Goal: Task Accomplishment & Management: Complete application form

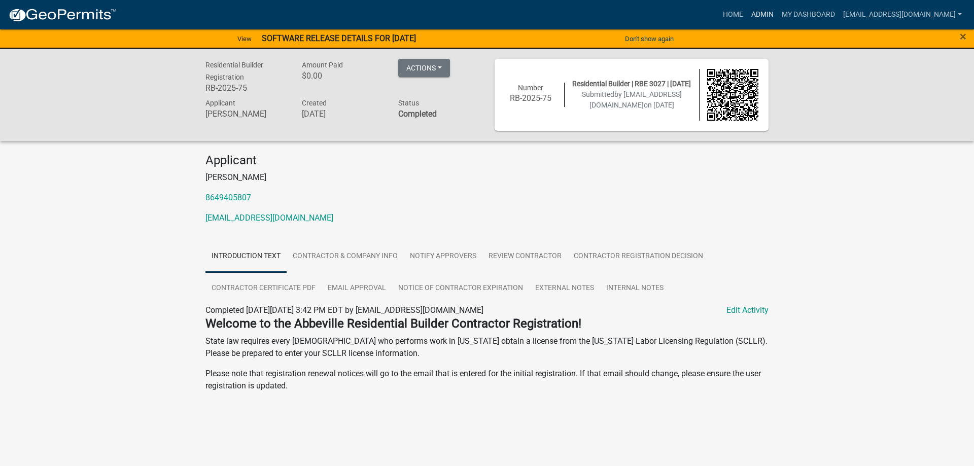
click at [749, 18] on link "Admin" at bounding box center [762, 14] width 30 height 19
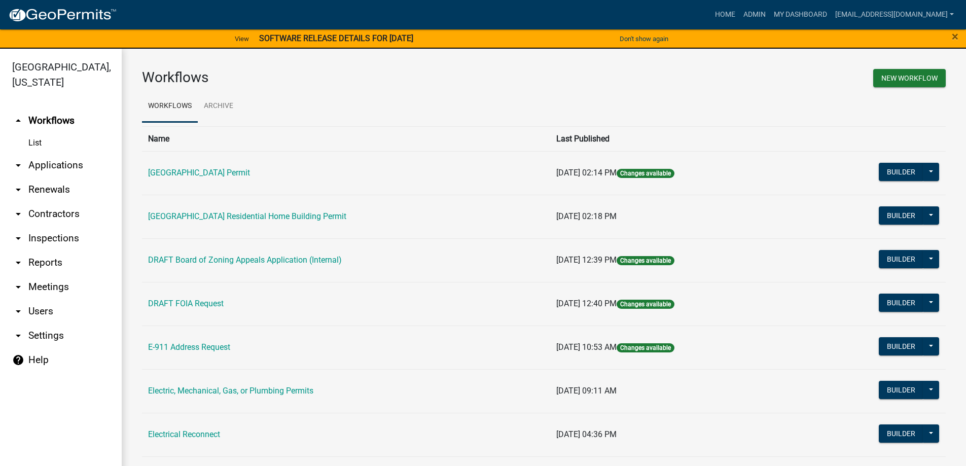
click at [24, 168] on link "arrow_drop_down Applications" at bounding box center [61, 165] width 122 height 24
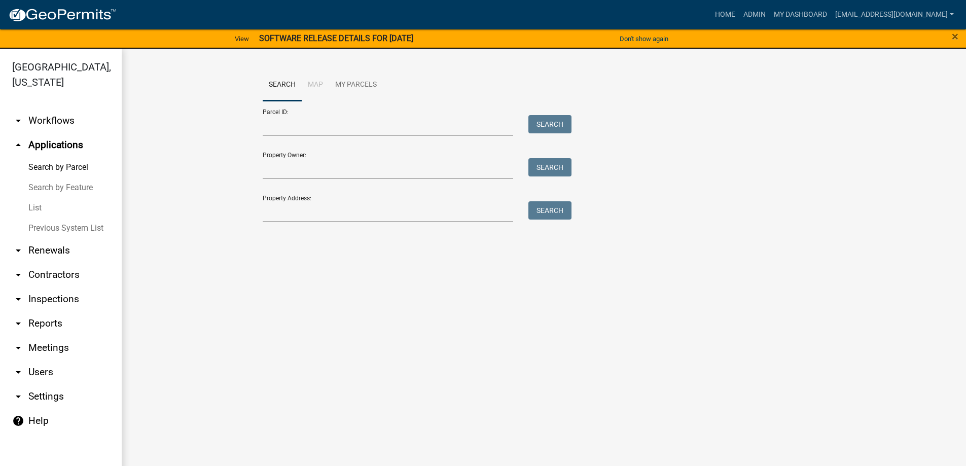
click at [36, 205] on link "List" at bounding box center [61, 208] width 122 height 20
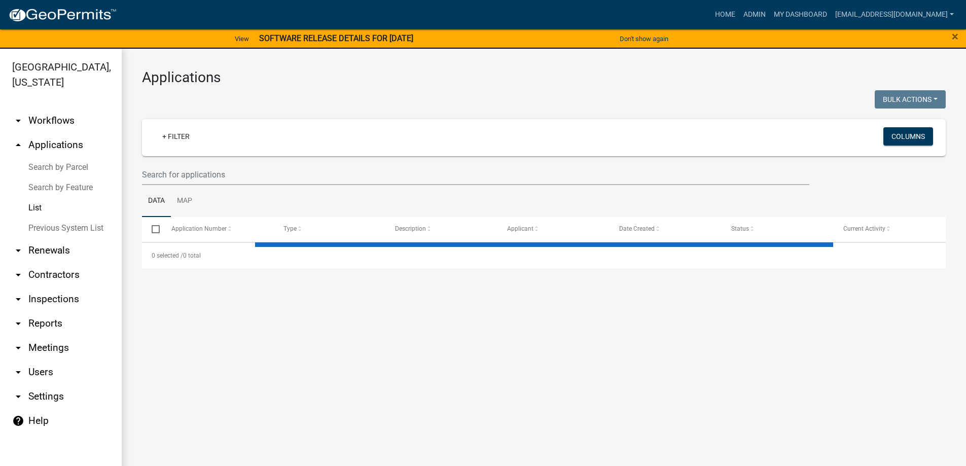
select select "3: 100"
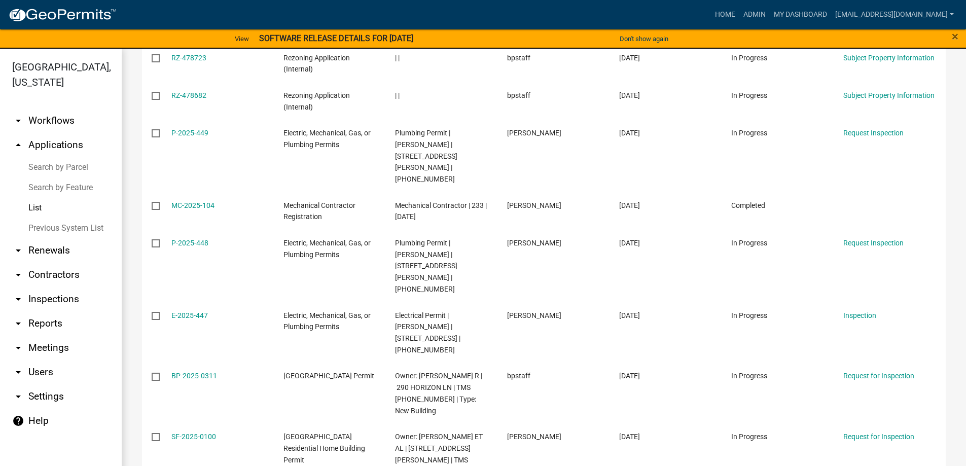
scroll to position [355, 0]
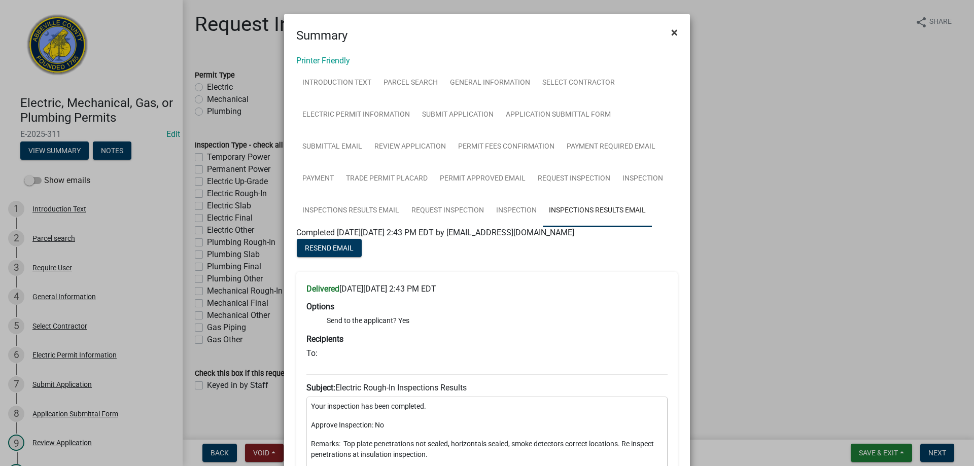
click at [674, 28] on button "×" at bounding box center [674, 32] width 23 height 28
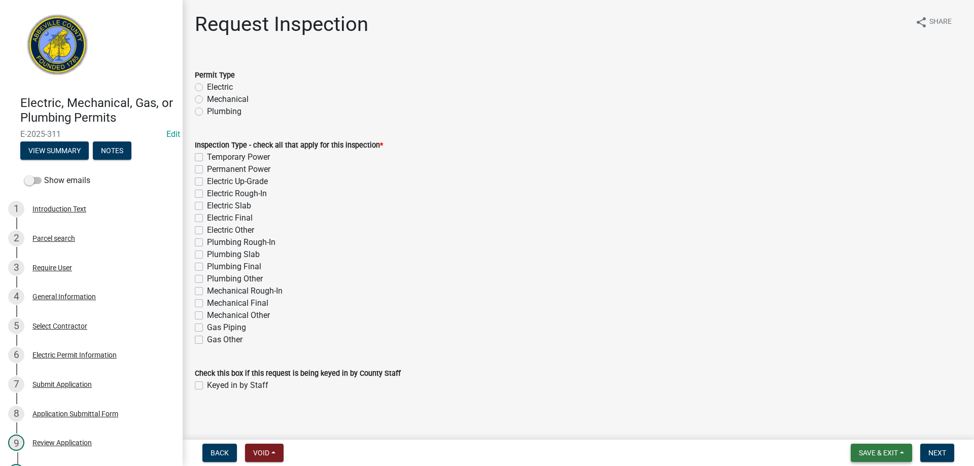
click at [878, 450] on span "Save & Exit" at bounding box center [878, 453] width 39 height 8
click at [870, 430] on button "Save & Exit" at bounding box center [871, 426] width 81 height 24
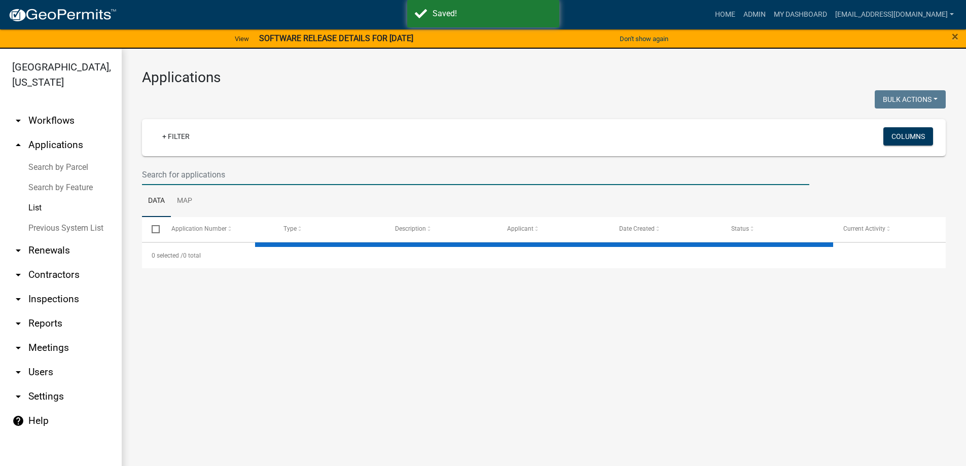
click at [204, 172] on input "text" at bounding box center [475, 174] width 667 height 21
select select "3: 100"
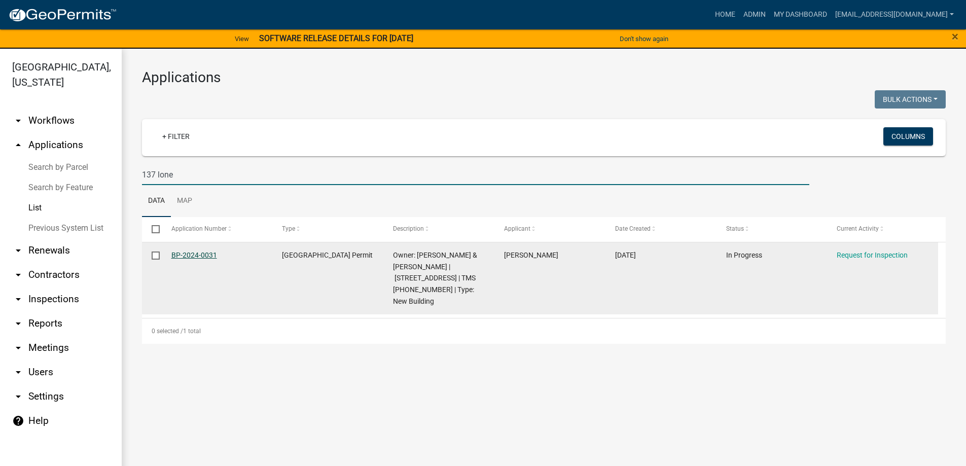
type input "137 lone"
click at [188, 256] on link "BP-2024-0031" at bounding box center [194, 255] width 46 height 8
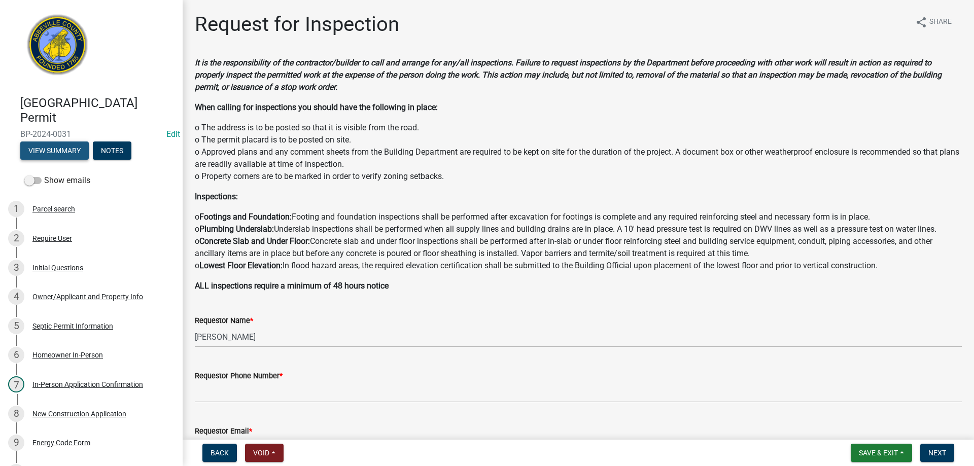
click at [60, 153] on button "View Summary" at bounding box center [54, 150] width 68 height 18
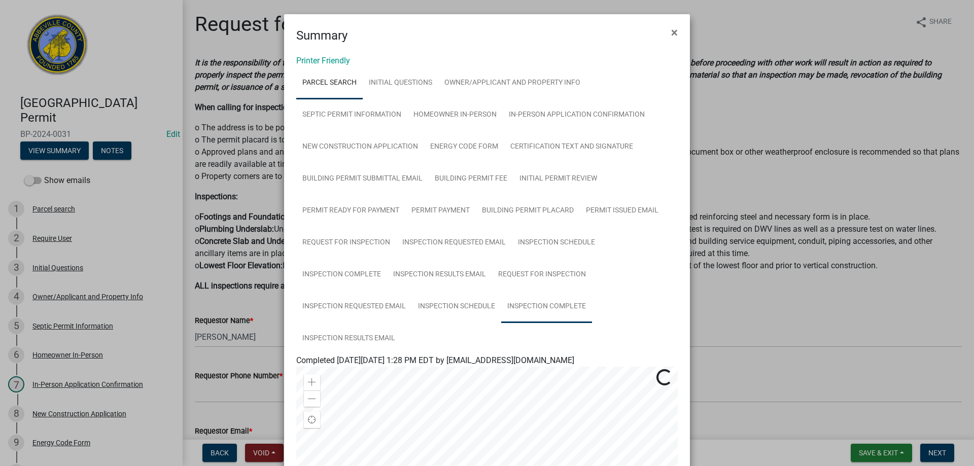
click at [521, 302] on link "Inspection Complete" at bounding box center [546, 307] width 91 height 32
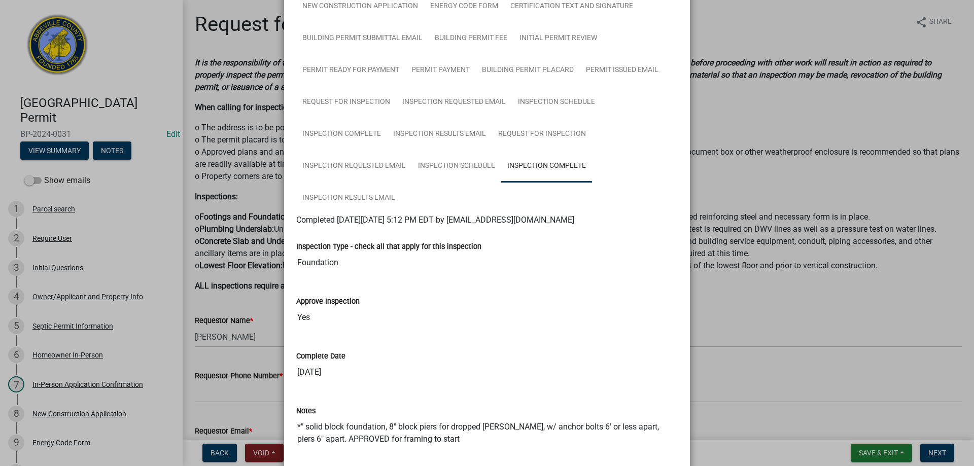
scroll to position [123, 0]
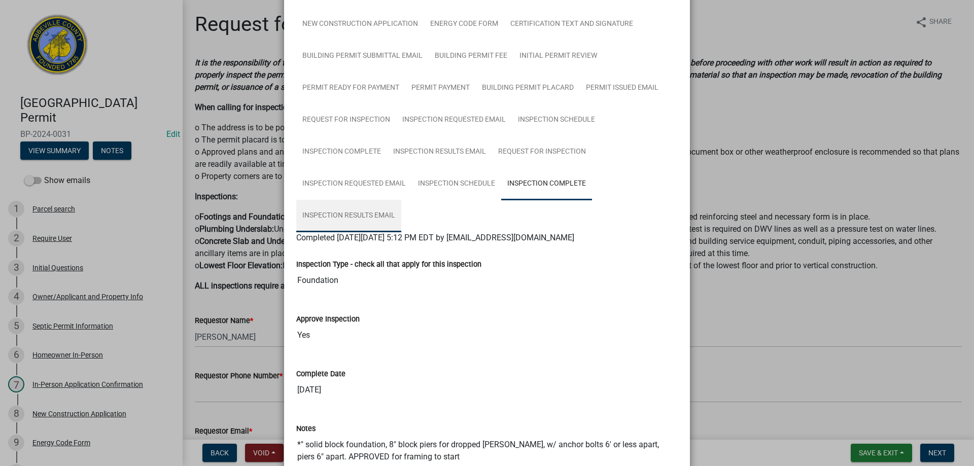
click at [337, 209] on link "Inspection Results Email" at bounding box center [348, 216] width 105 height 32
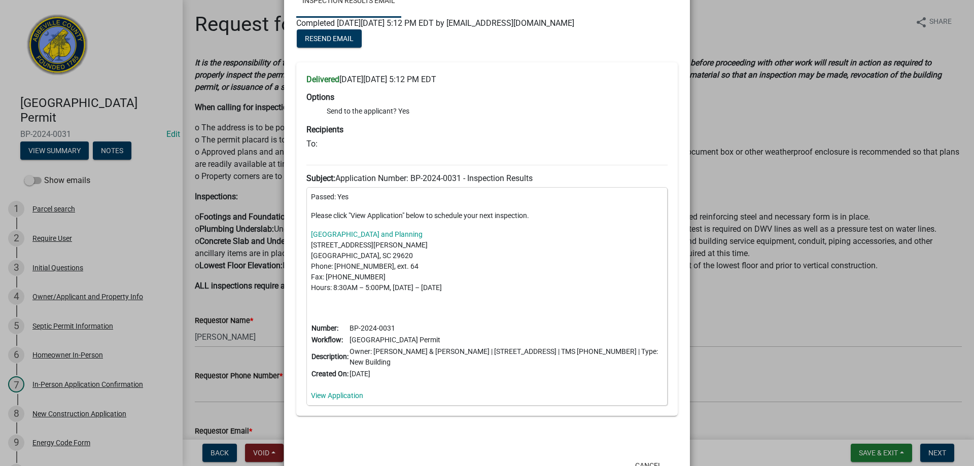
scroll to position [355, 0]
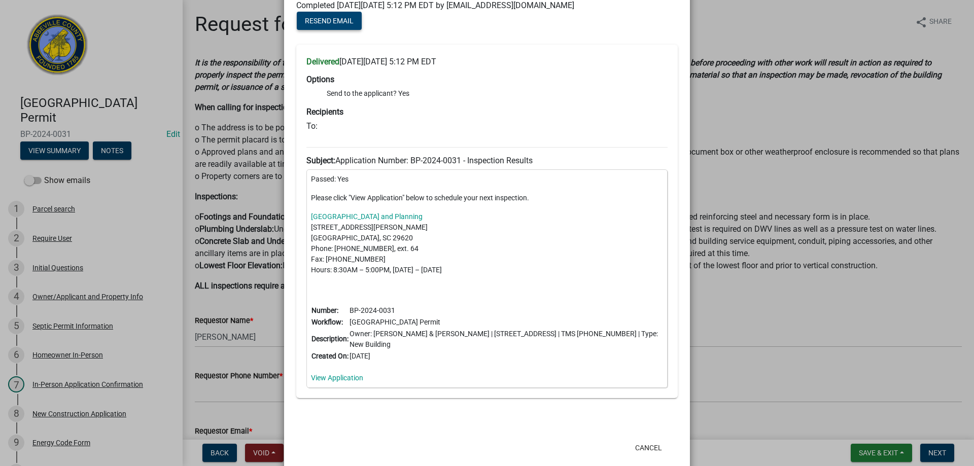
click at [321, 13] on button "Resend Email" at bounding box center [329, 21] width 65 height 18
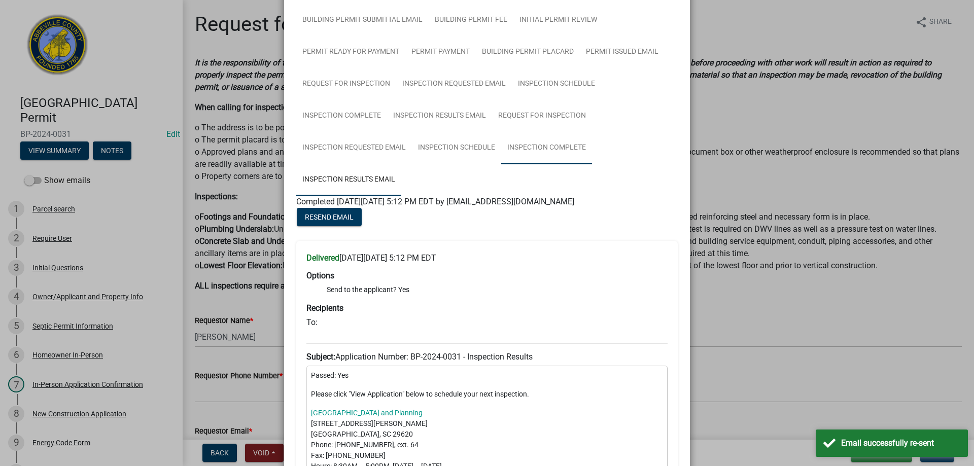
scroll to position [152, 0]
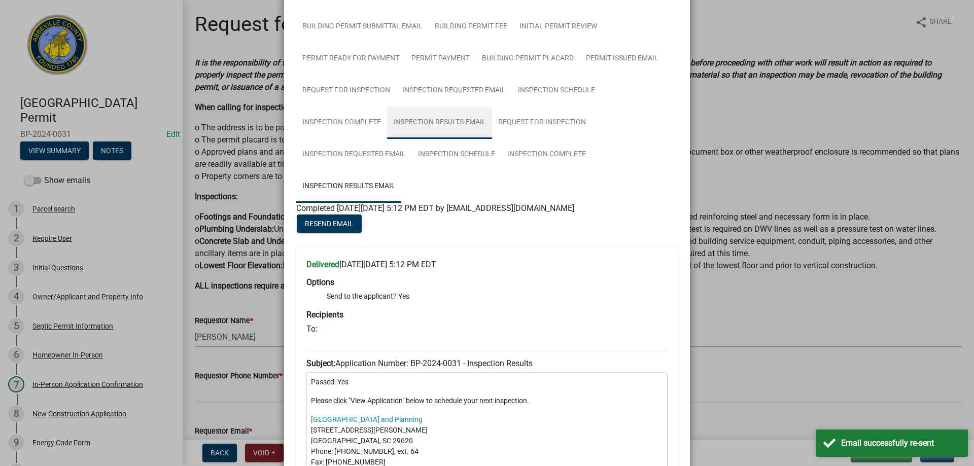
click at [431, 128] on link "Inspection Results Email" at bounding box center [439, 123] width 105 height 32
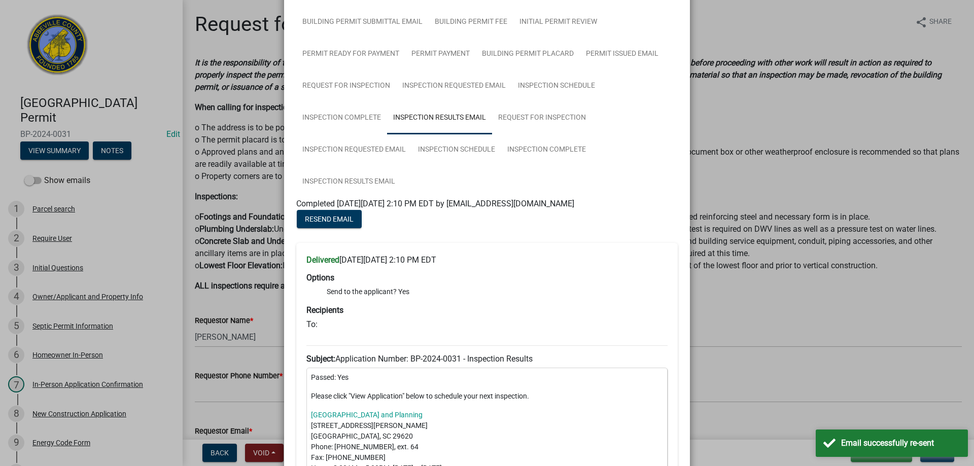
scroll to position [0, 0]
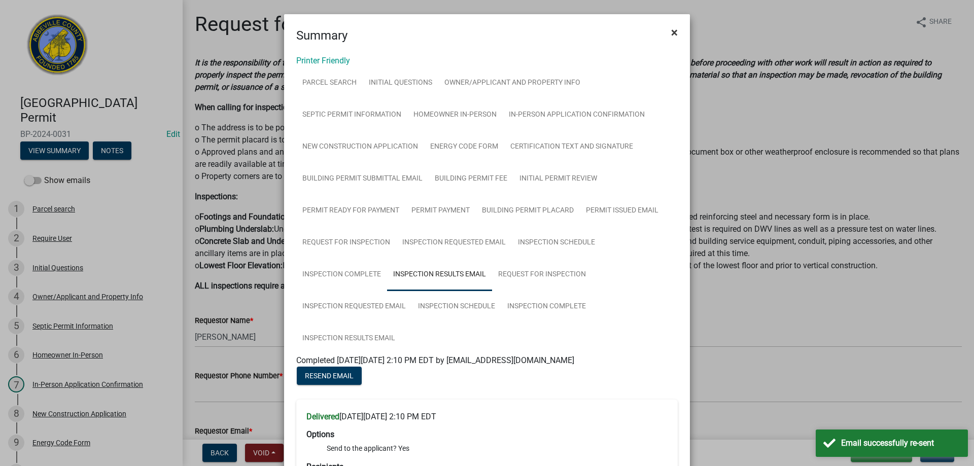
click at [666, 34] on button "×" at bounding box center [674, 32] width 23 height 28
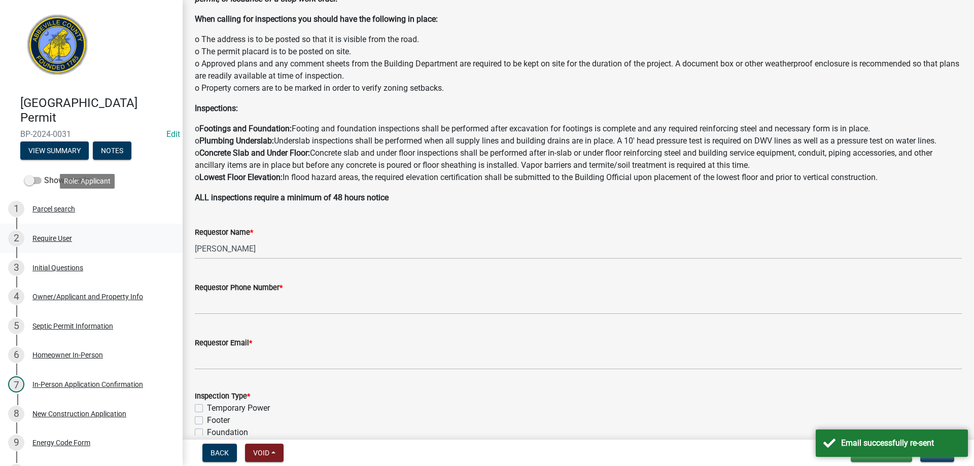
scroll to position [101, 0]
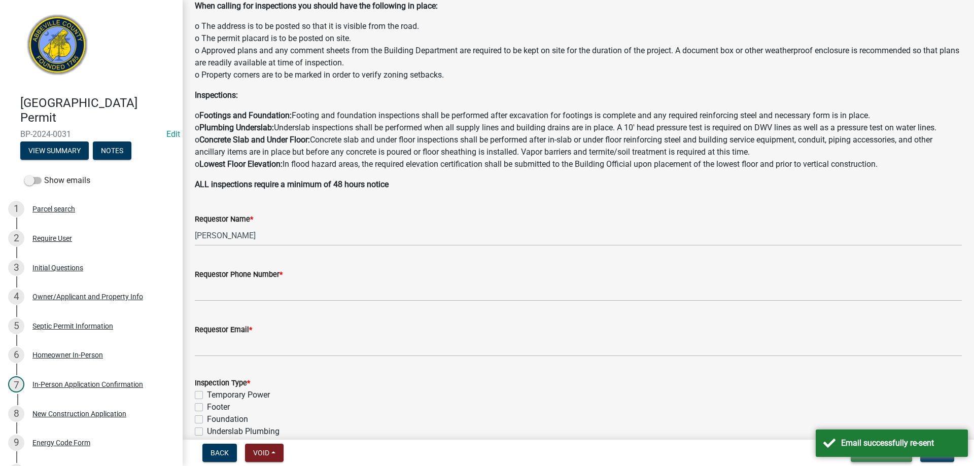
click at [898, 457] on button "Save & Exit" at bounding box center [880, 453] width 61 height 18
click at [886, 429] on button "Save & Exit" at bounding box center [871, 426] width 81 height 24
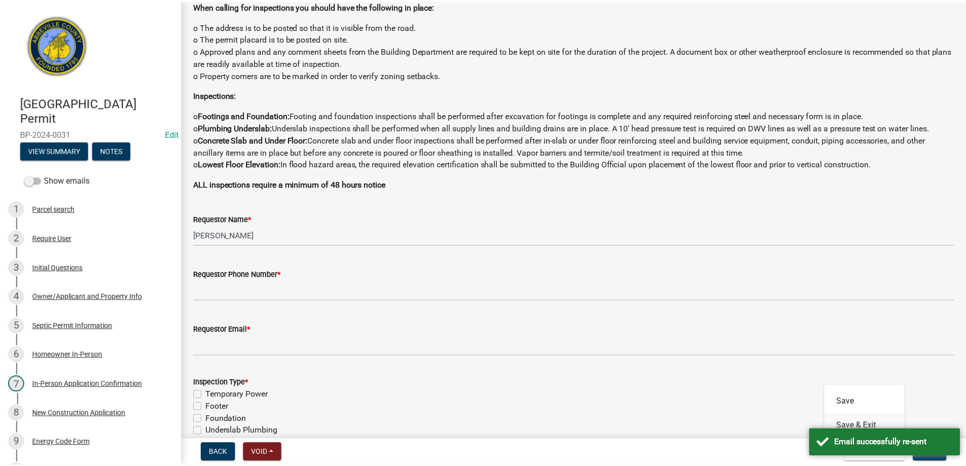
scroll to position [0, 0]
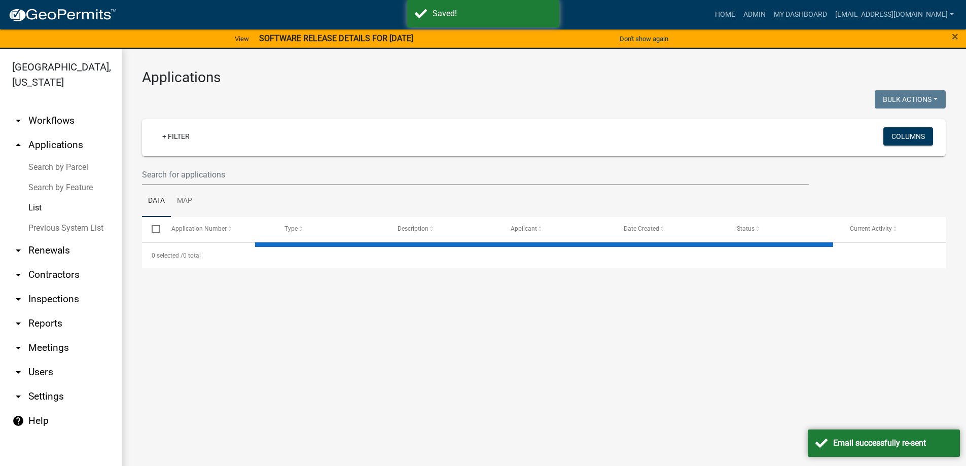
select select "3: 100"
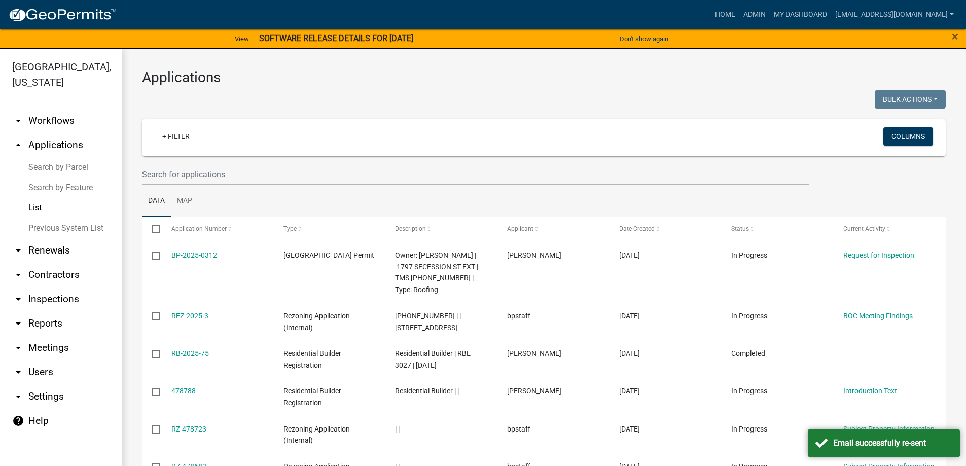
click at [702, 3] on nav "Toggle drawer menu more_horiz Home Admin My Dashboard rmorton@abbevillecountysc…" at bounding box center [483, 14] width 966 height 29
click at [711, 10] on link "Home" at bounding box center [725, 14] width 28 height 19
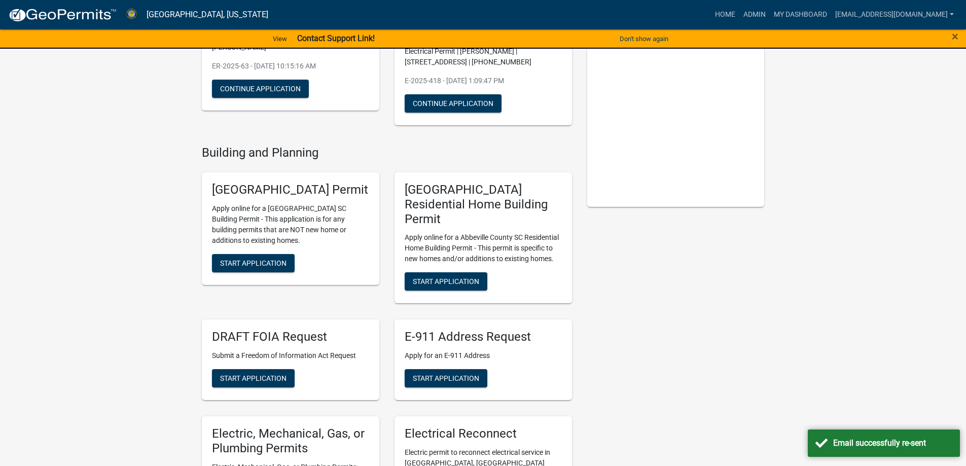
scroll to position [152, 0]
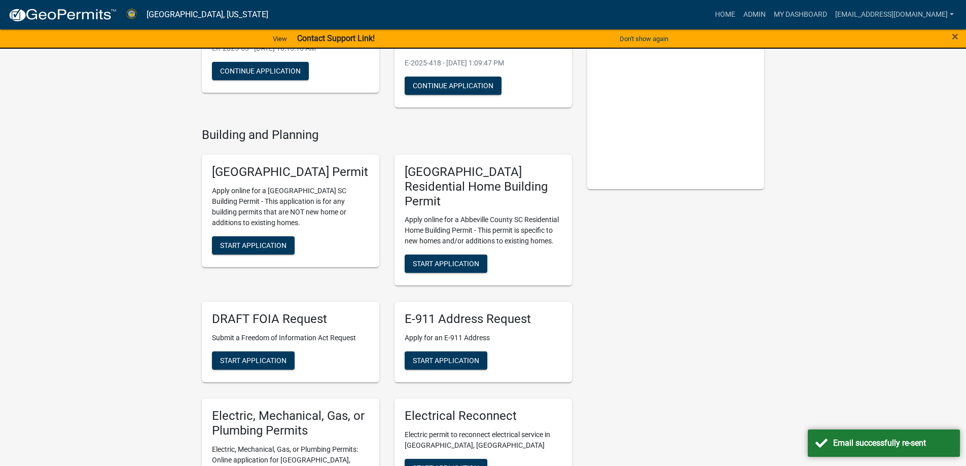
click at [246, 267] on div "Abbeville County Building Permit Apply online for a Abbeville County SC Buildin…" at bounding box center [291, 211] width 178 height 113
click at [246, 249] on span "Start Application" at bounding box center [253, 245] width 66 height 8
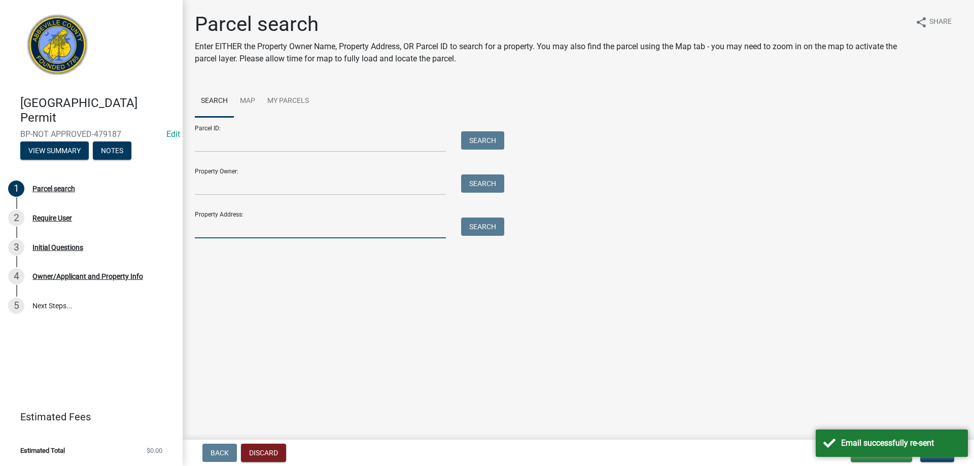
click at [219, 218] on input "Property Address:" at bounding box center [320, 228] width 251 height 21
type input "20 penn"
click at [463, 230] on button "Search" at bounding box center [482, 227] width 43 height 18
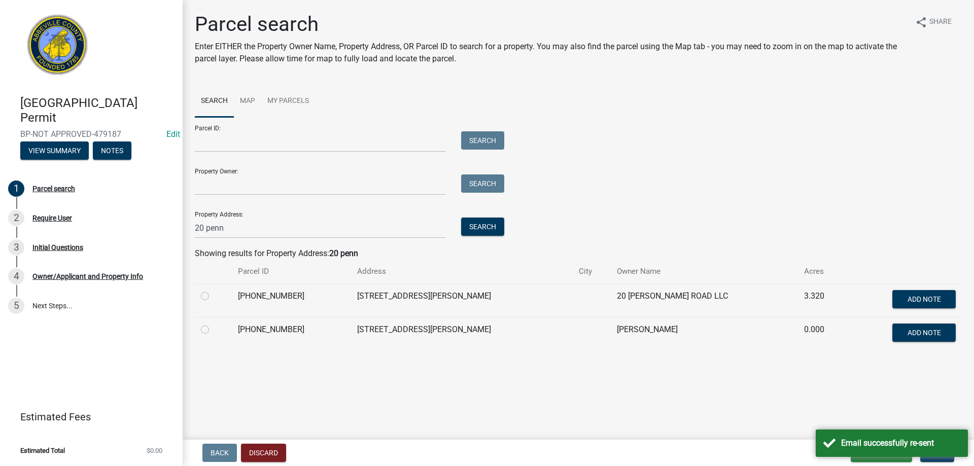
click at [209, 299] on div at bounding box center [213, 296] width 25 height 12
click at [213, 290] on label at bounding box center [213, 290] width 0 height 0
click at [213, 296] on input "radio" at bounding box center [216, 293] width 7 height 7
radio input "true"
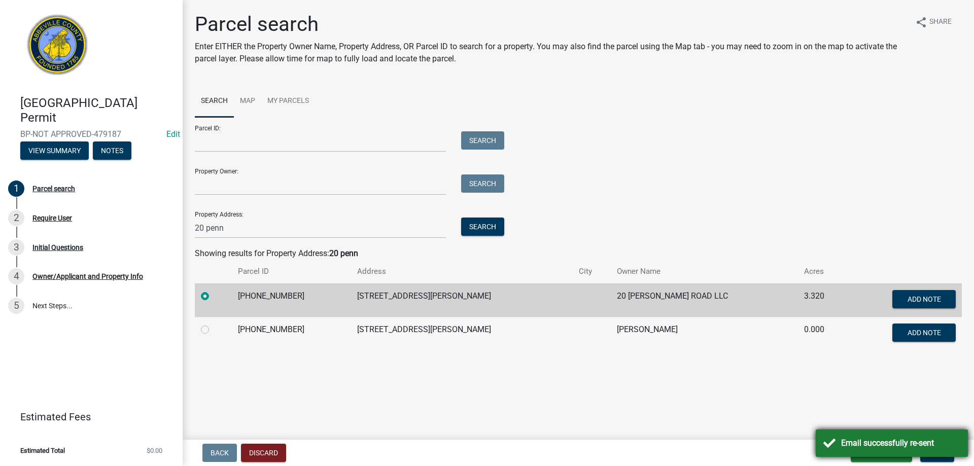
click at [848, 444] on div "Email successfully re-sent" at bounding box center [900, 443] width 119 height 12
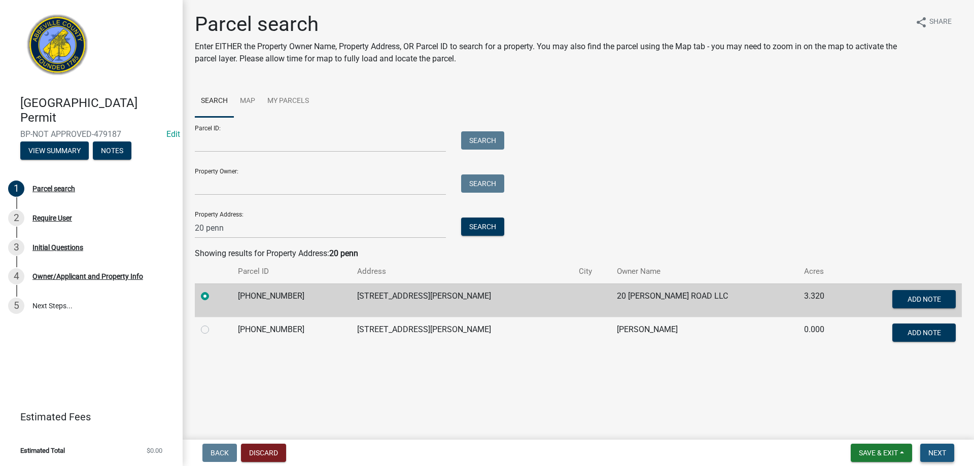
click at [947, 454] on button "Next" at bounding box center [937, 453] width 34 height 18
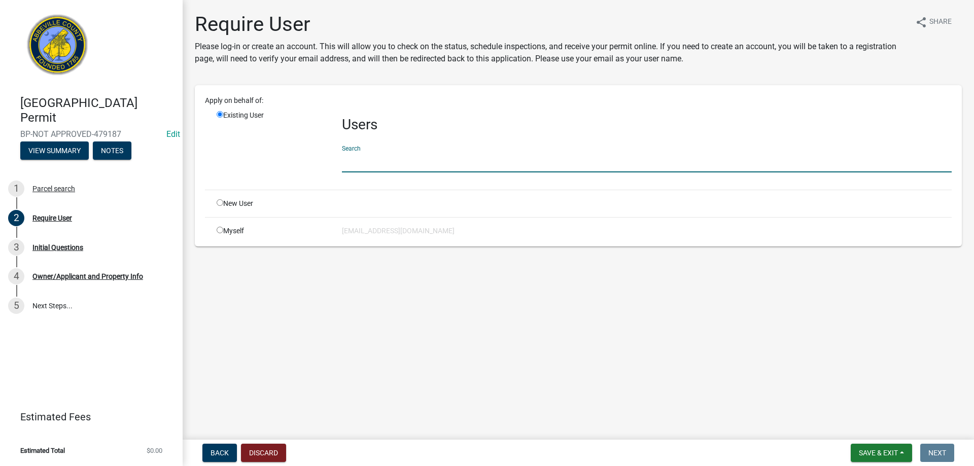
click at [356, 157] on input "text" at bounding box center [647, 162] width 610 height 21
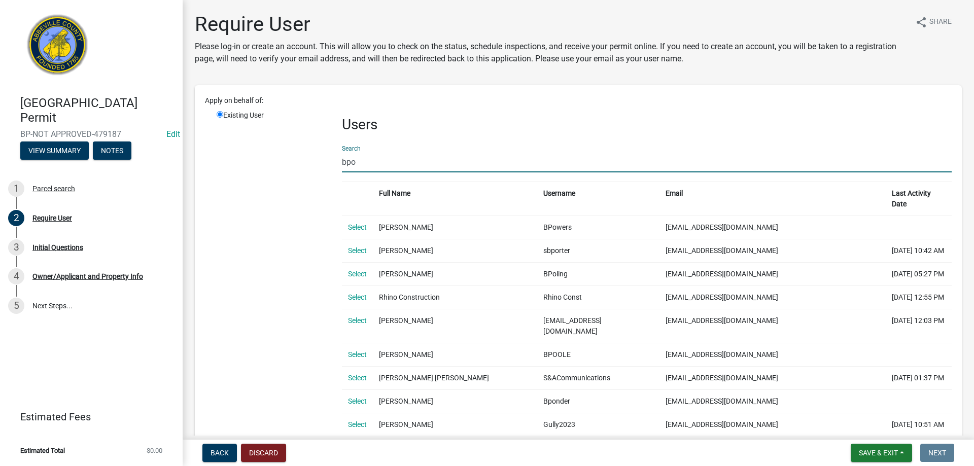
type input "bp"
drag, startPoint x: 356, startPoint y: 161, endPoint x: 315, endPoint y: 166, distance: 40.9
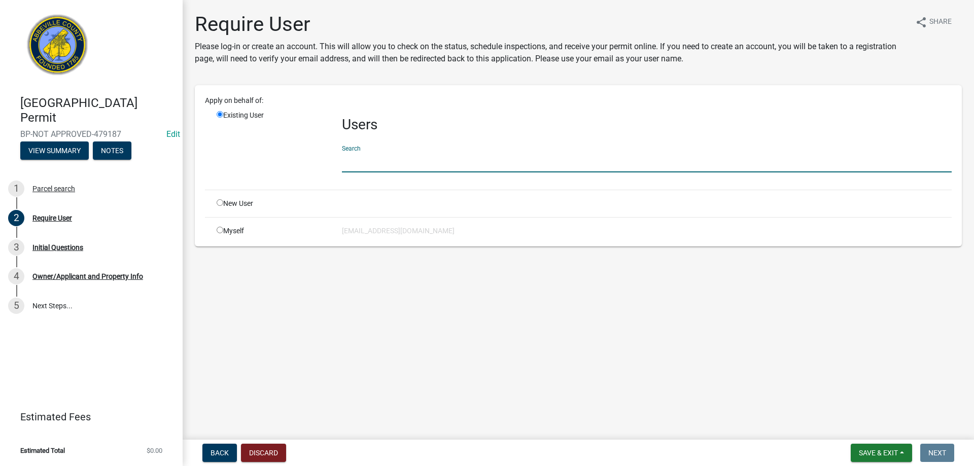
click at [216, 228] on div "Myself" at bounding box center [271, 231] width 125 height 11
click at [216, 231] on div "Myself" at bounding box center [271, 231] width 125 height 11
click at [221, 232] on input "radio" at bounding box center [220, 230] width 7 height 7
radio input "true"
radio input "false"
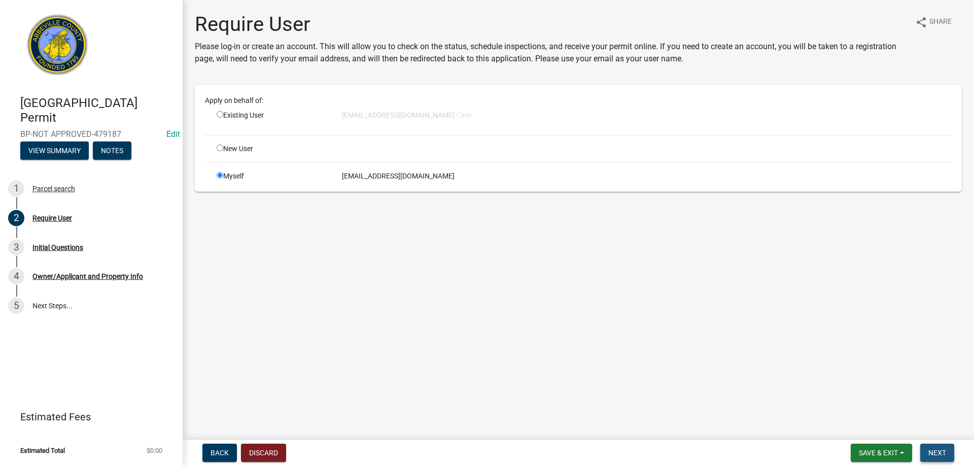
click at [938, 448] on button "Next" at bounding box center [937, 453] width 34 height 18
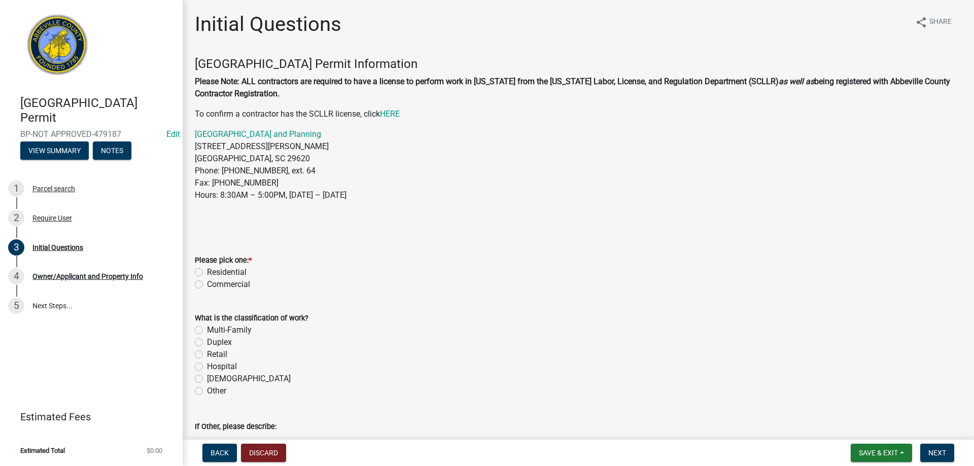
click at [207, 274] on label "Residential" at bounding box center [227, 272] width 40 height 12
click at [207, 273] on input "Residential" at bounding box center [210, 269] width 7 height 7
radio input "true"
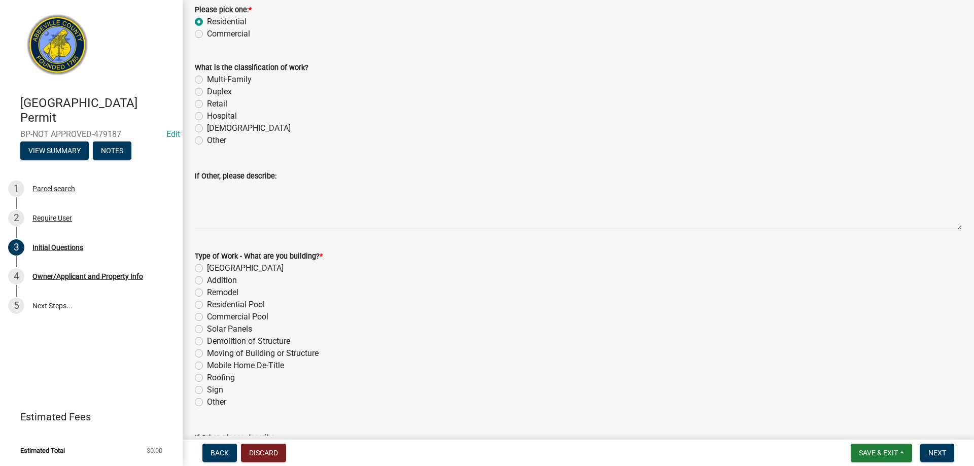
scroll to position [254, 0]
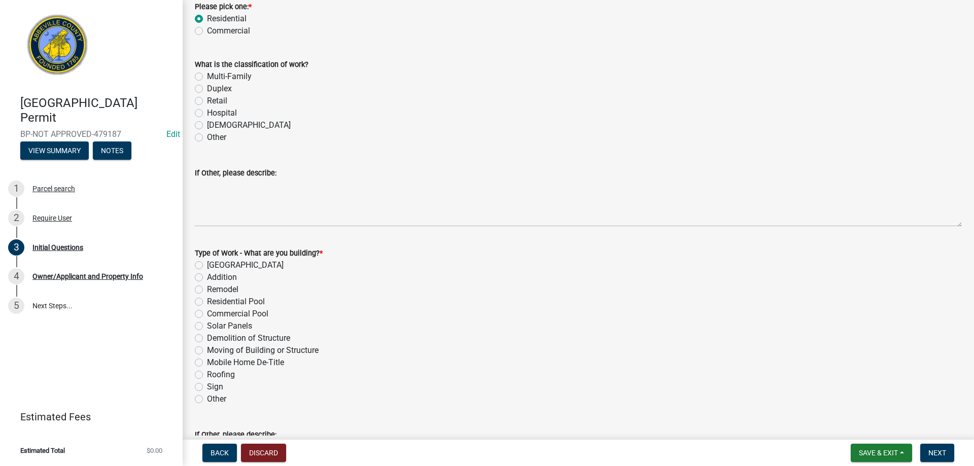
click at [207, 336] on label "Demolition of Structure" at bounding box center [248, 338] width 83 height 12
click at [207, 336] on input "Demolition of Structure" at bounding box center [210, 335] width 7 height 7
radio input "true"
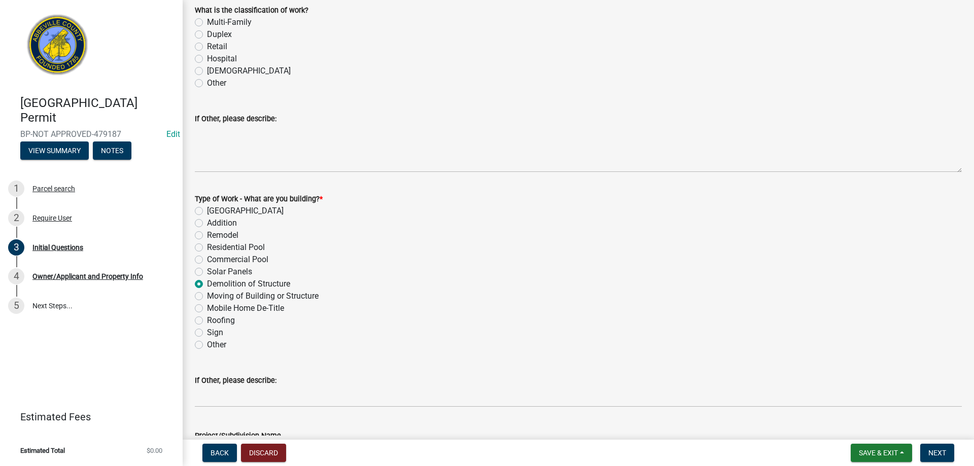
scroll to position [440, 0]
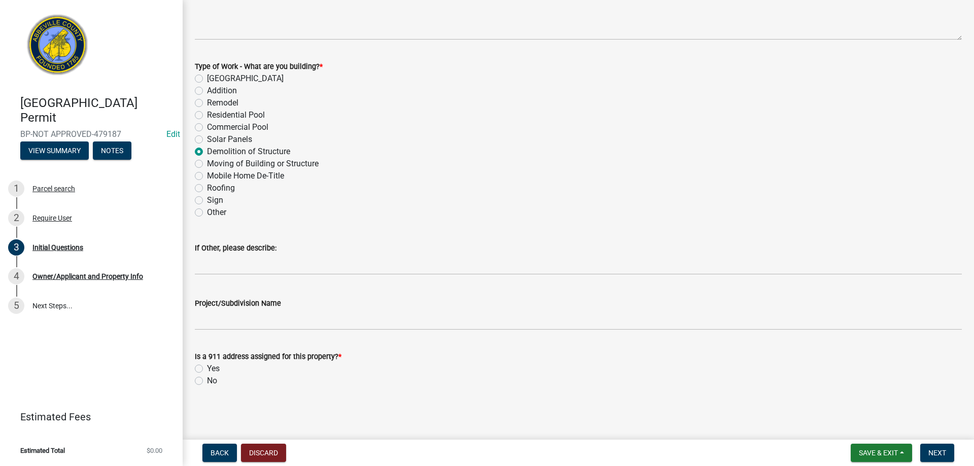
click at [200, 363] on div "Is a 911 address assigned for this property? * Yes No" at bounding box center [578, 368] width 767 height 37
click at [201, 364] on div "Yes" at bounding box center [578, 369] width 767 height 12
click at [207, 371] on label "Yes" at bounding box center [213, 369] width 13 height 12
click at [207, 369] on input "Yes" at bounding box center [210, 366] width 7 height 7
radio input "true"
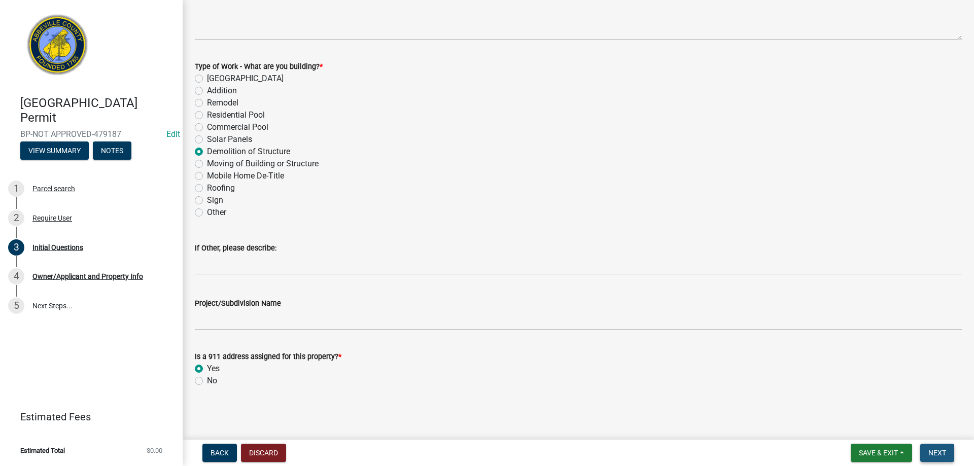
click at [936, 457] on button "Next" at bounding box center [937, 453] width 34 height 18
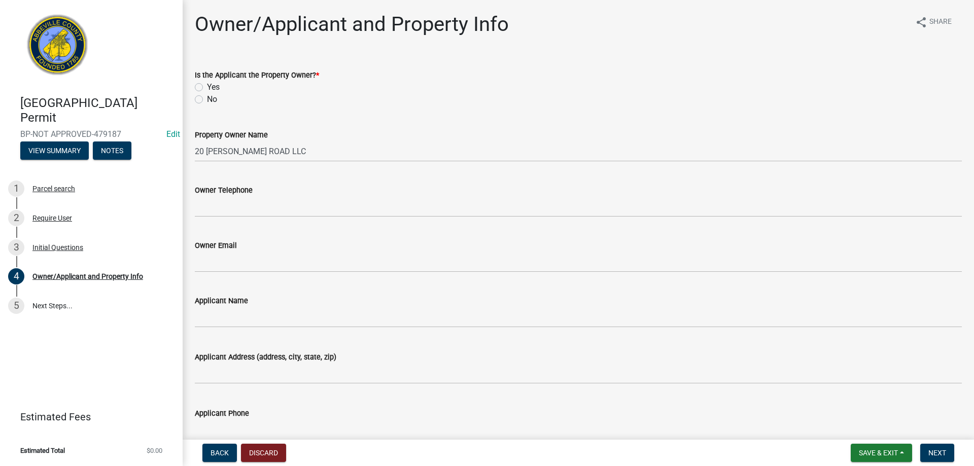
click at [203, 89] on div "Yes" at bounding box center [578, 87] width 767 height 12
click at [207, 84] on label "Yes" at bounding box center [213, 87] width 13 height 12
click at [207, 84] on input "Yes" at bounding box center [210, 84] width 7 height 7
radio input "true"
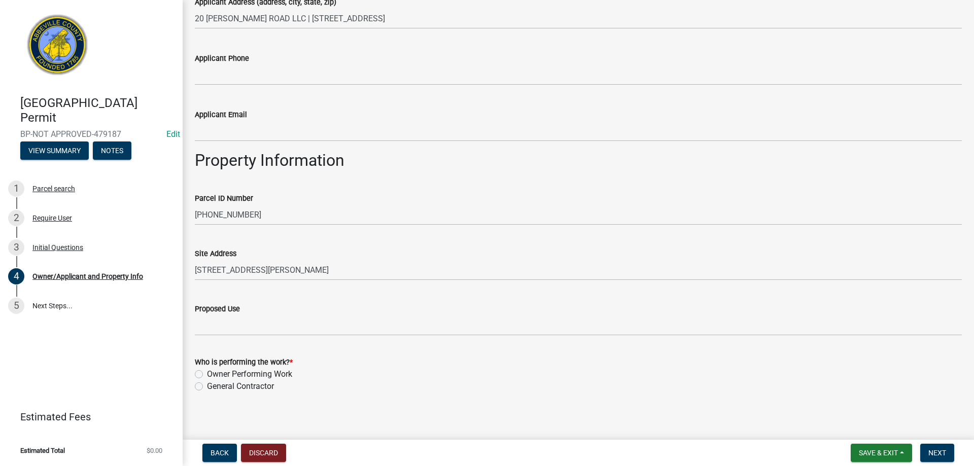
scroll to position [361, 0]
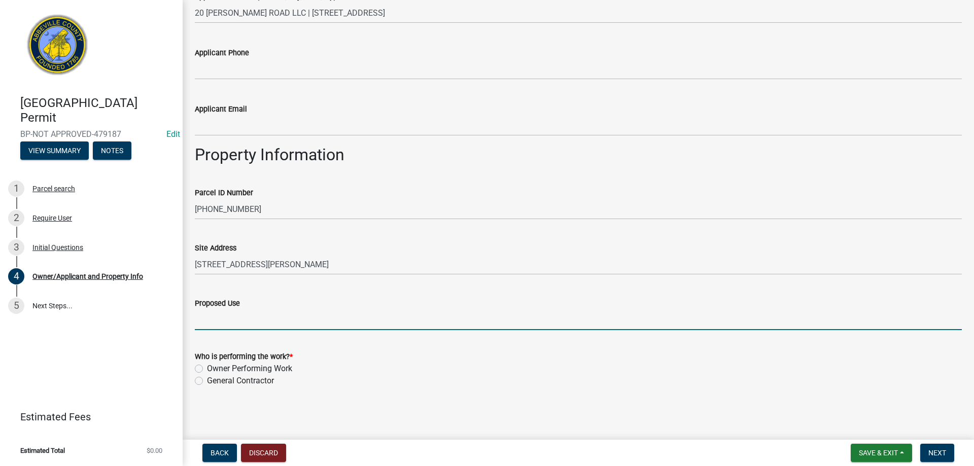
click at [235, 325] on input "Proposed Use" at bounding box center [578, 319] width 767 height 21
type input "Demo old mobile home"
click at [207, 369] on label "Owner Performing Work" at bounding box center [249, 369] width 85 height 12
click at [207, 369] on input "Owner Performing Work" at bounding box center [210, 366] width 7 height 7
radio input "true"
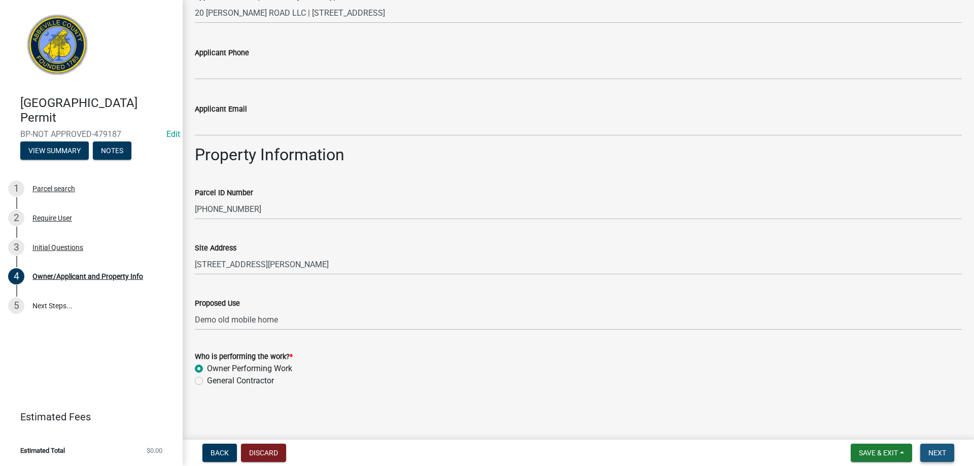
click at [928, 457] on button "Next" at bounding box center [937, 453] width 34 height 18
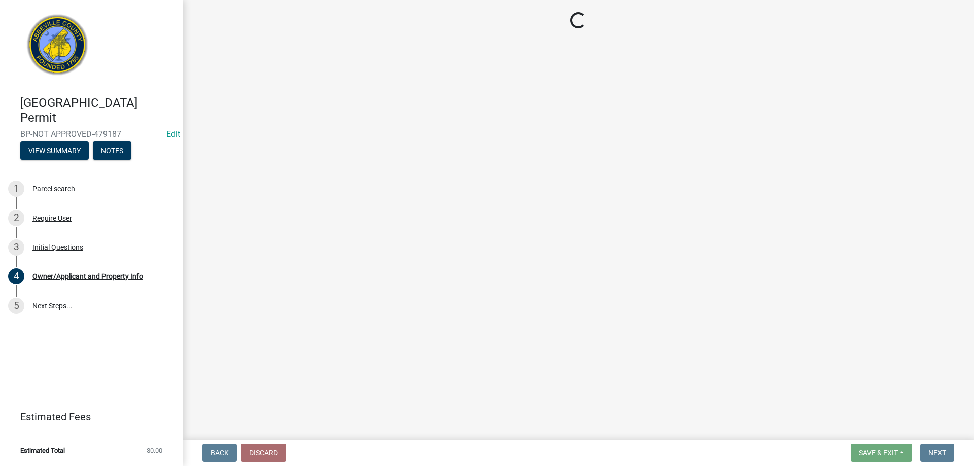
scroll to position [0, 0]
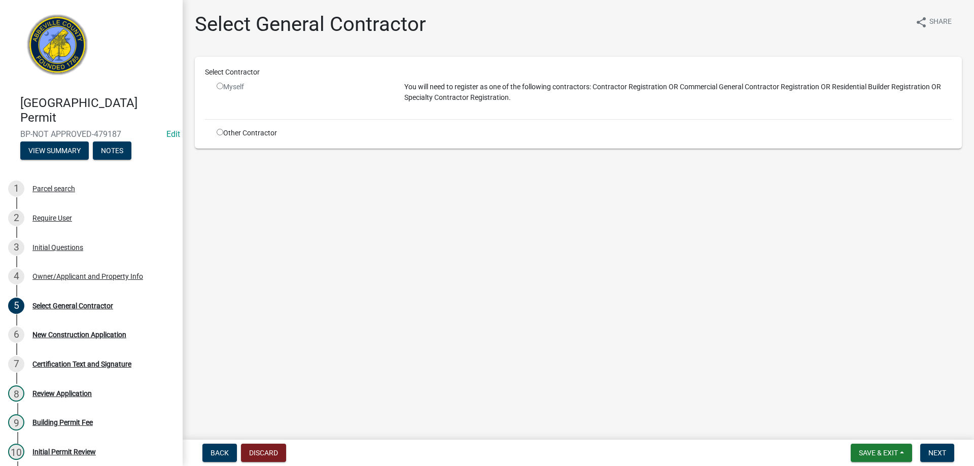
click at [219, 86] on input "radio" at bounding box center [220, 86] width 7 height 7
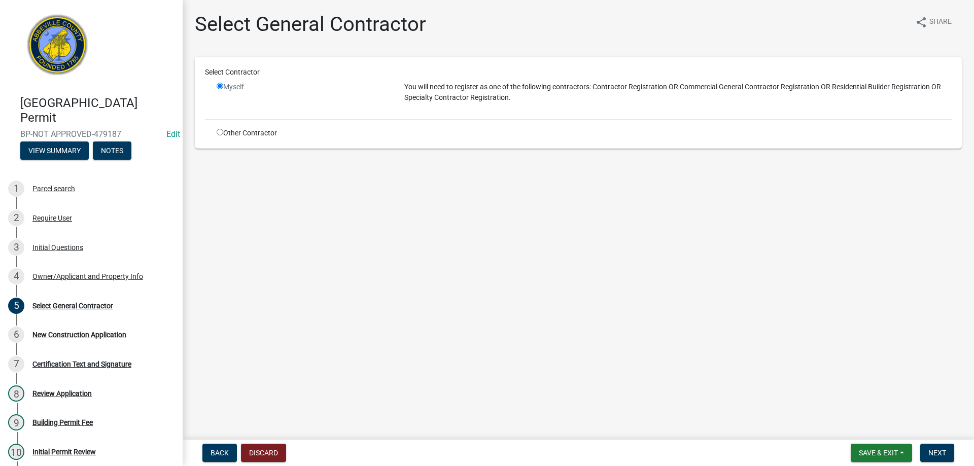
radio input "false"
click at [78, 274] on div "Owner/Applicant and Property Info" at bounding box center [87, 276] width 111 height 7
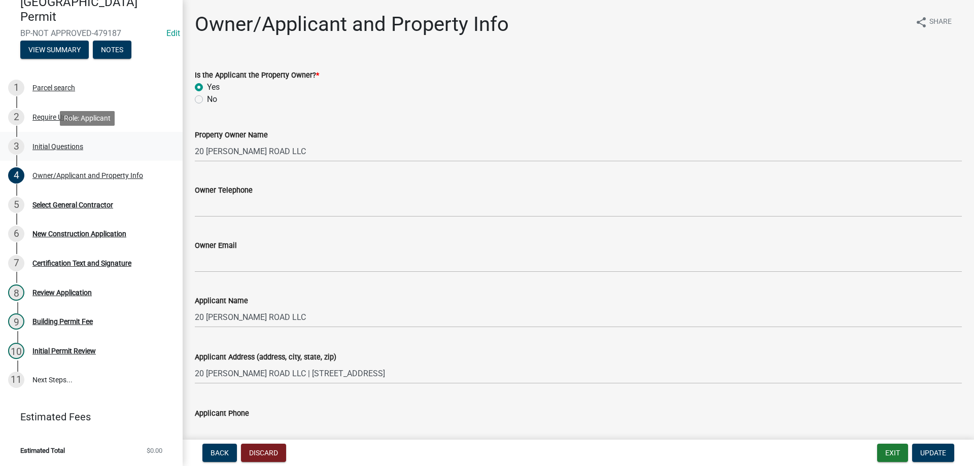
click at [63, 147] on div "Initial Questions" at bounding box center [57, 146] width 51 height 7
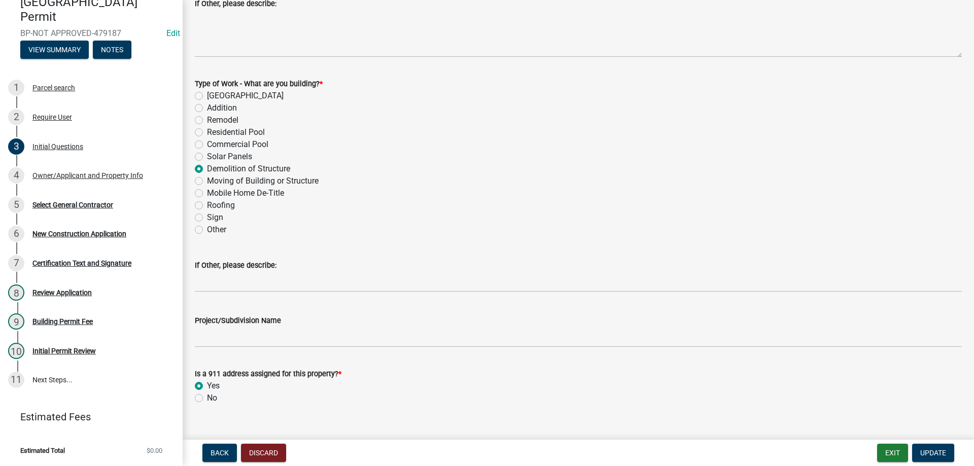
scroll to position [440, 0]
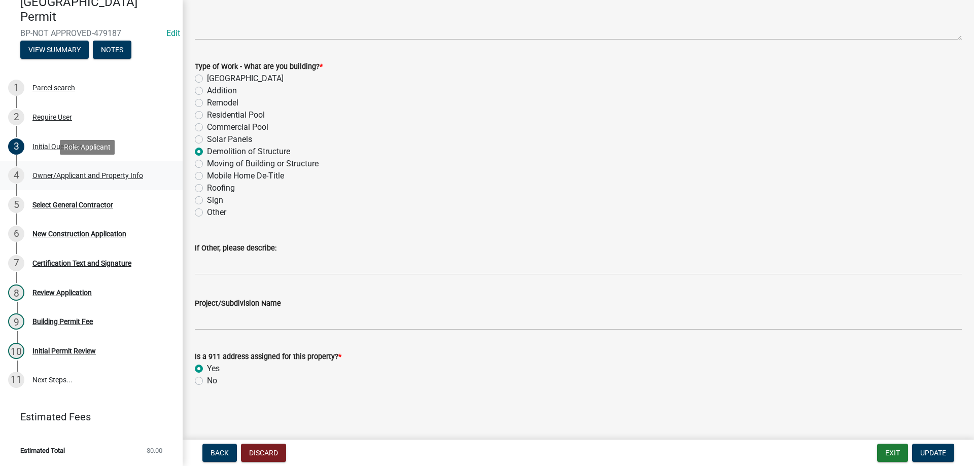
click at [85, 173] on div "Owner/Applicant and Property Info" at bounding box center [87, 175] width 111 height 7
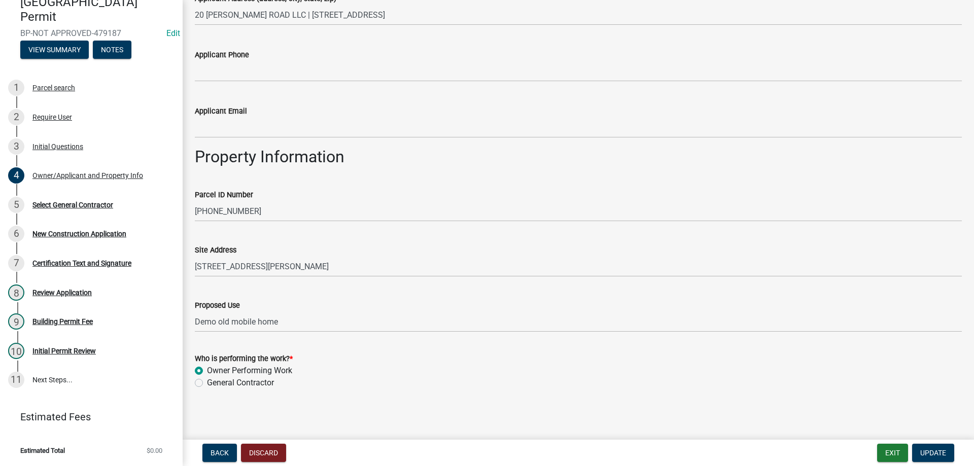
scroll to position [361, 0]
click at [939, 452] on span "Update" at bounding box center [933, 453] width 26 height 8
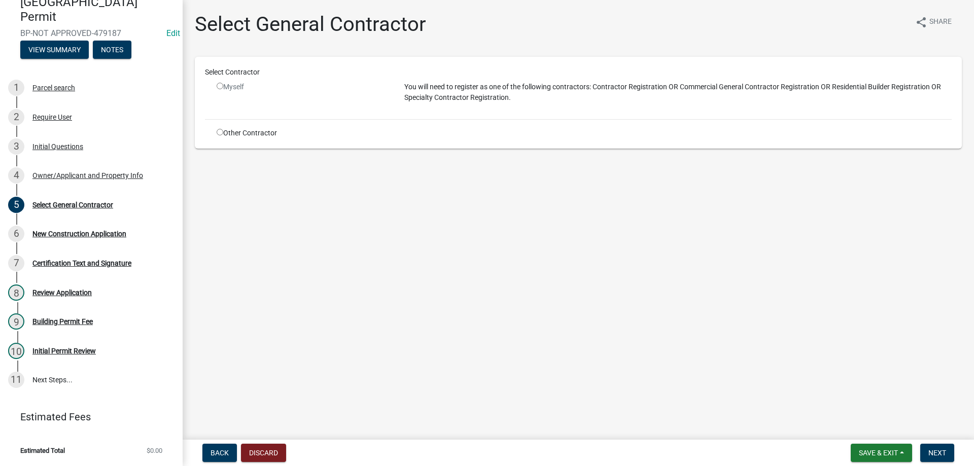
click at [211, 131] on div "Other Contractor" at bounding box center [303, 133] width 188 height 11
click at [216, 131] on div "Other Contractor" at bounding box center [303, 133] width 188 height 11
click at [219, 132] on input "radio" at bounding box center [220, 132] width 7 height 7
radio input "true"
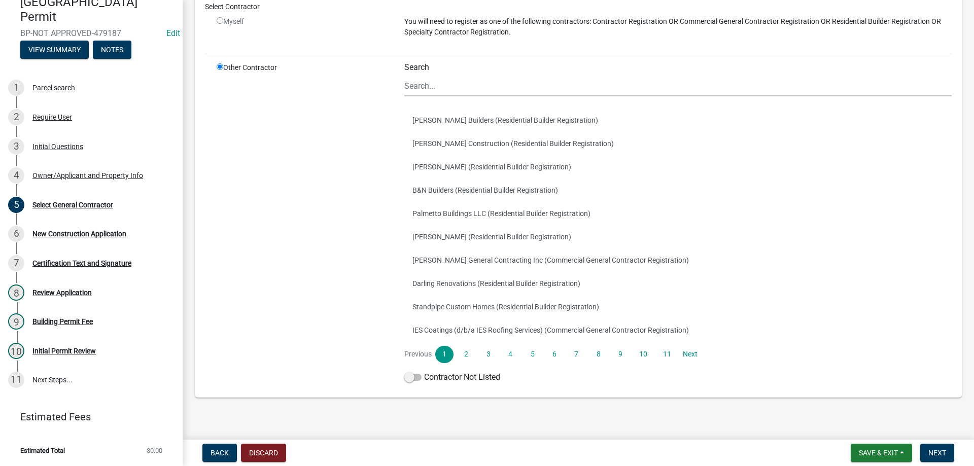
scroll to position [89, 0]
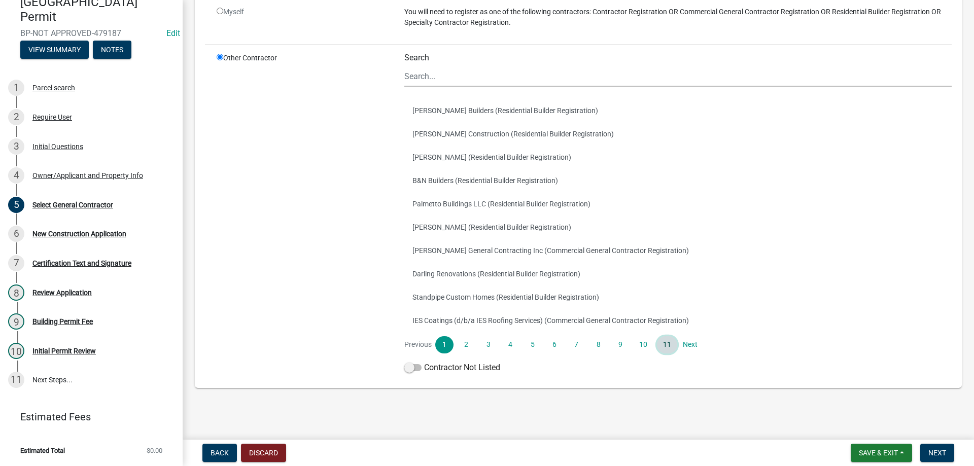
click at [664, 344] on link "11" at bounding box center [667, 344] width 20 height 17
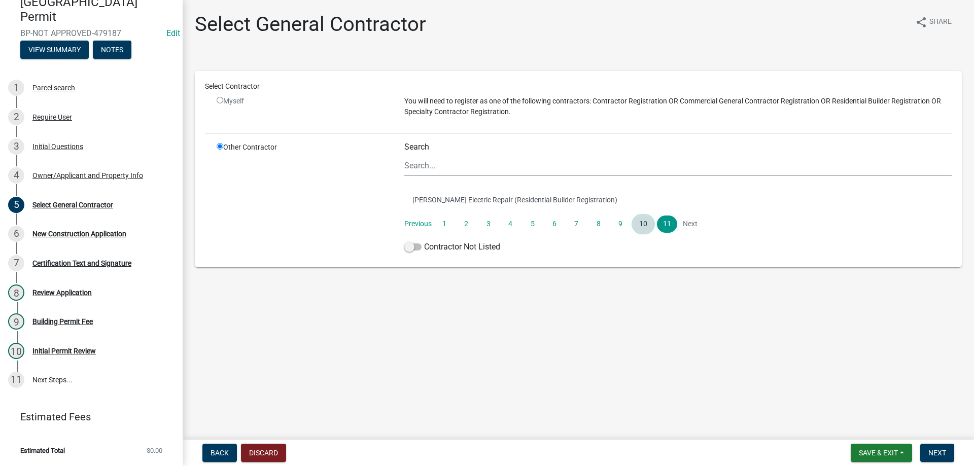
click at [642, 226] on link "10" at bounding box center [643, 224] width 20 height 17
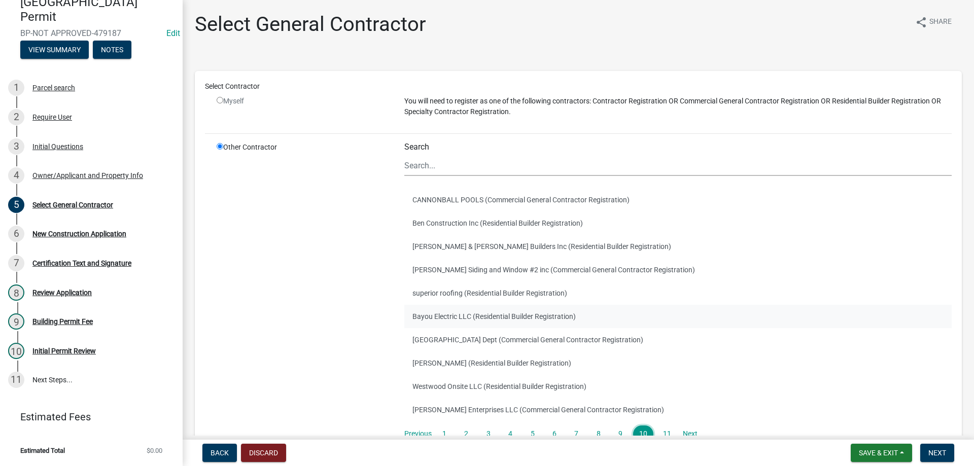
scroll to position [51, 0]
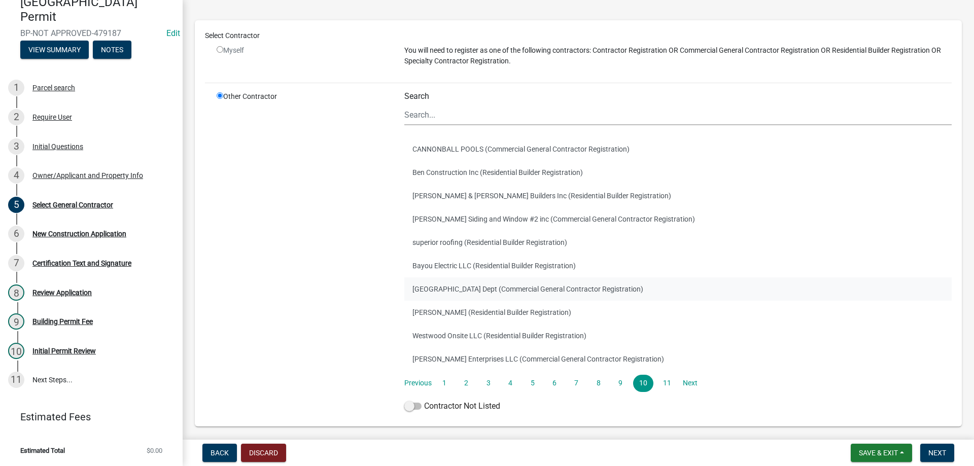
click at [563, 291] on button "Abbeville County Building Dept (Commercial General Contractor Registration)" at bounding box center [677, 288] width 547 height 23
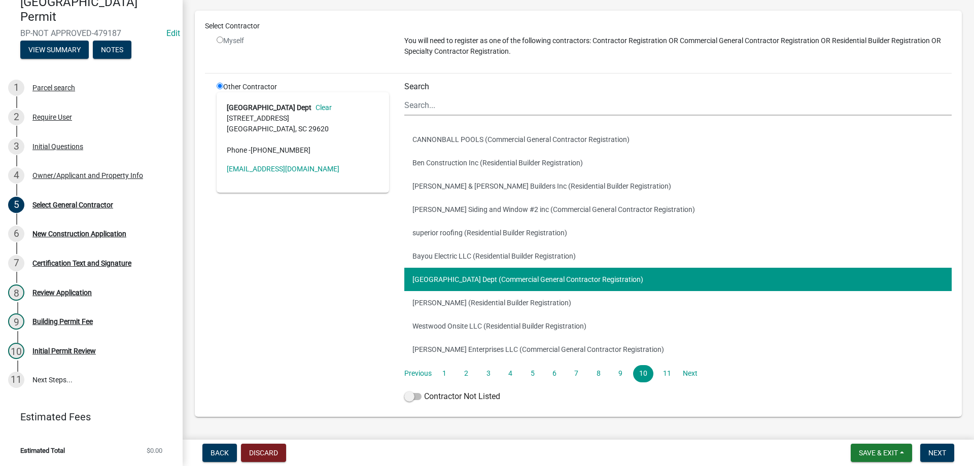
scroll to position [89, 0]
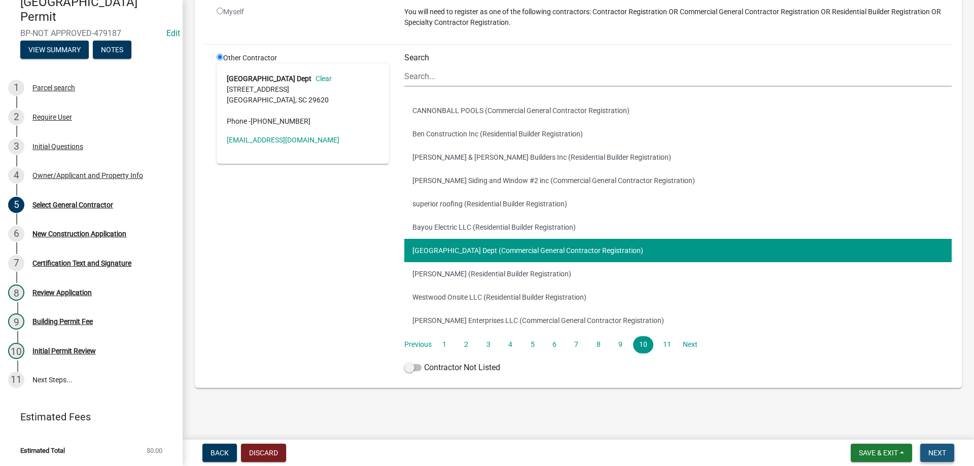
click at [933, 454] on span "Next" at bounding box center [937, 453] width 18 height 8
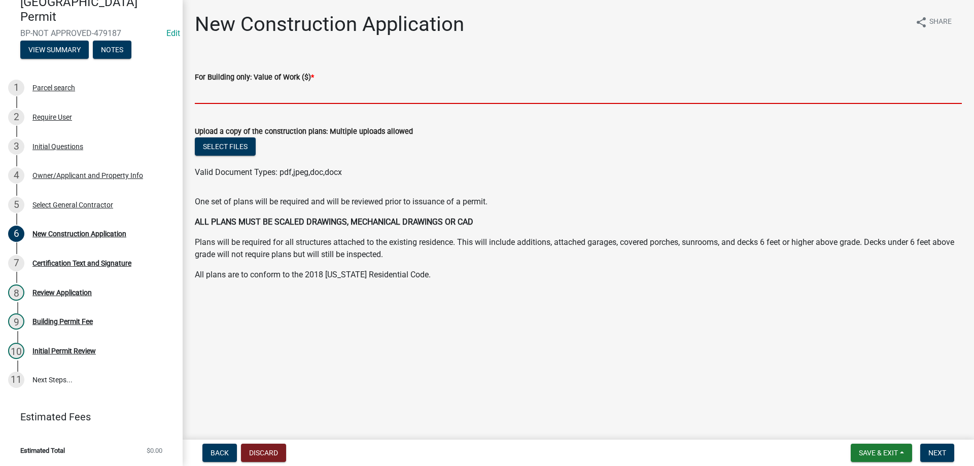
click at [226, 91] on input "text" at bounding box center [578, 93] width 767 height 21
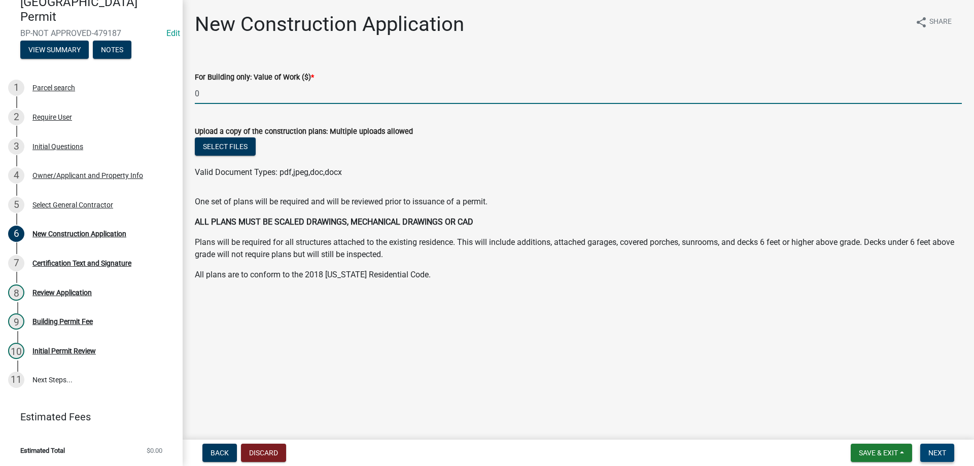
type input "0"
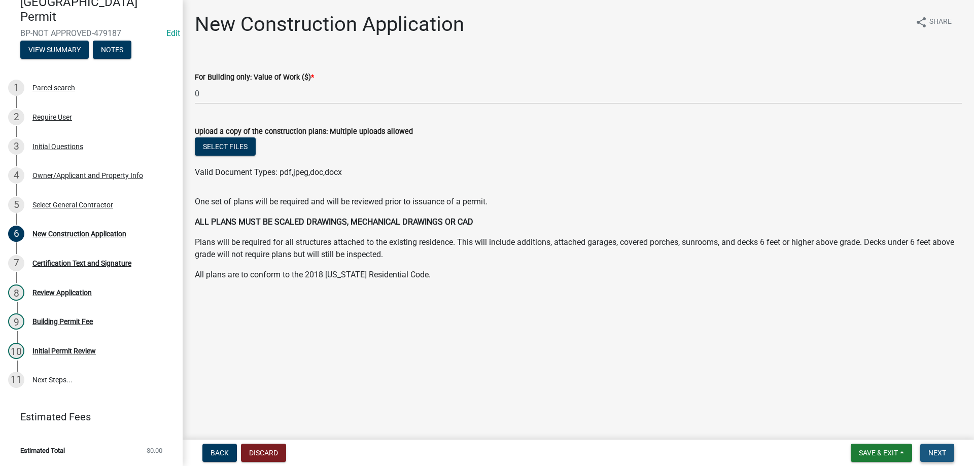
click at [923, 451] on button "Next" at bounding box center [937, 453] width 34 height 18
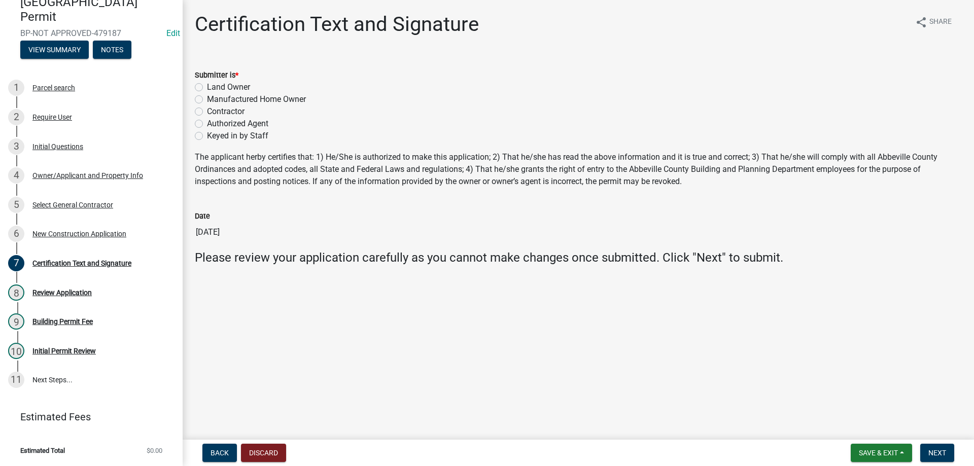
click at [207, 137] on label "Keyed in by Staff" at bounding box center [237, 136] width 61 height 12
click at [207, 136] on input "Keyed in by Staff" at bounding box center [210, 133] width 7 height 7
radio input "true"
click at [941, 454] on span "Next" at bounding box center [937, 453] width 18 height 8
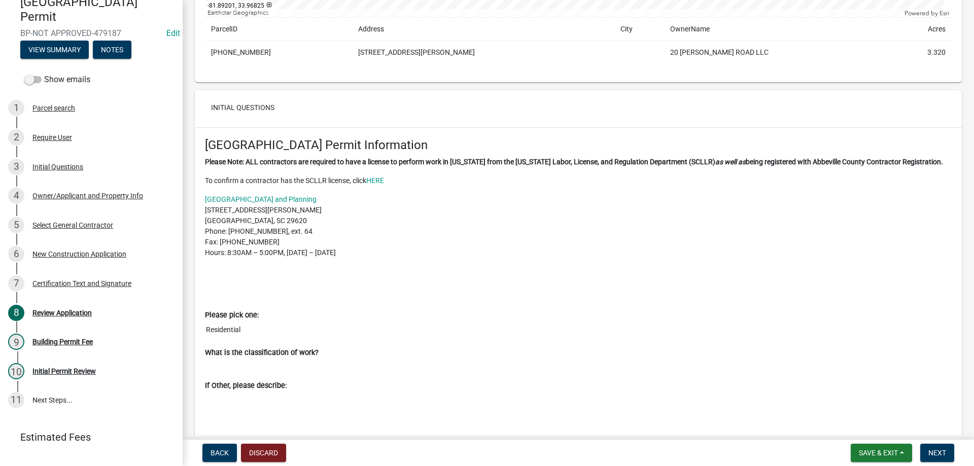
scroll to position [355, 0]
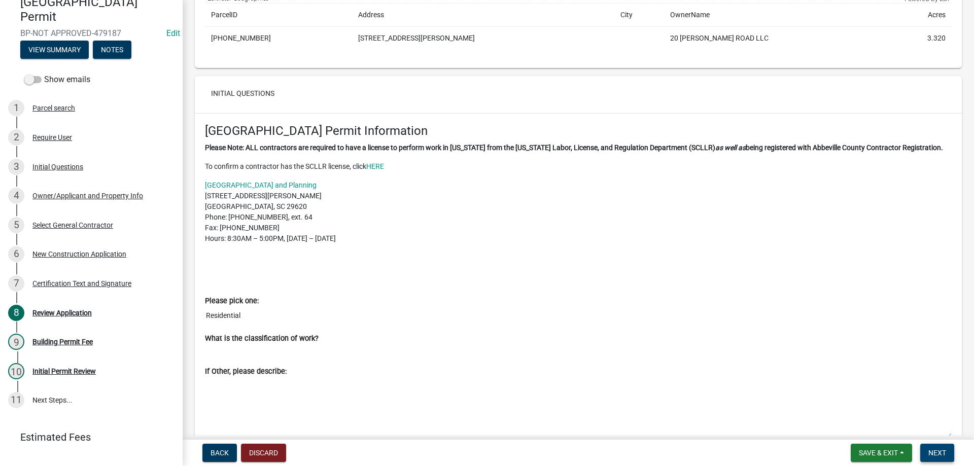
click at [934, 458] on button "Next" at bounding box center [937, 453] width 34 height 18
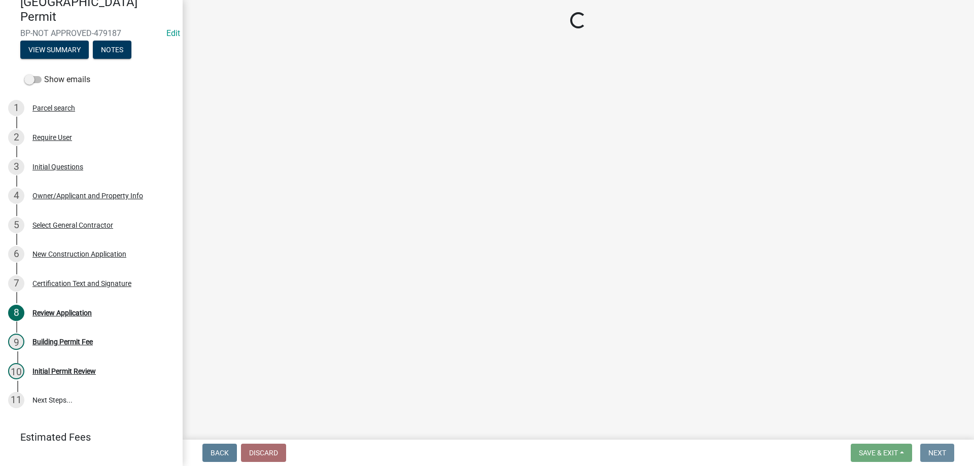
scroll to position [0, 0]
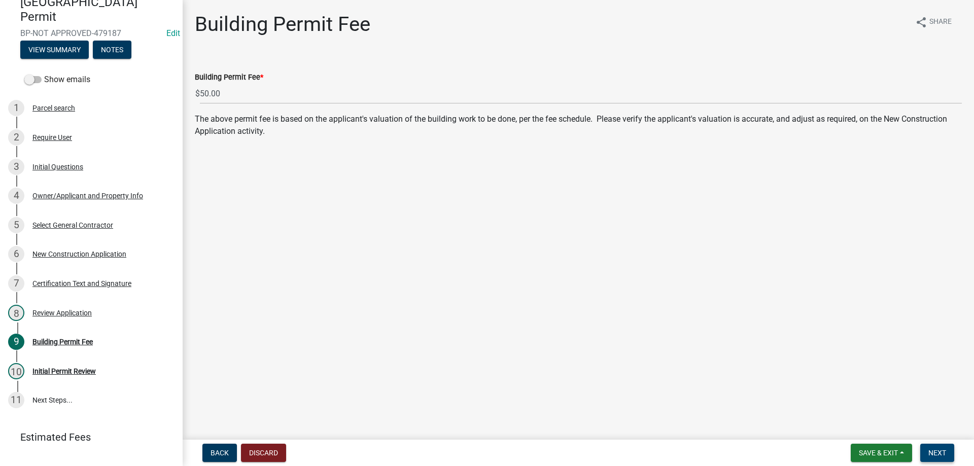
click at [938, 455] on span "Next" at bounding box center [937, 453] width 18 height 8
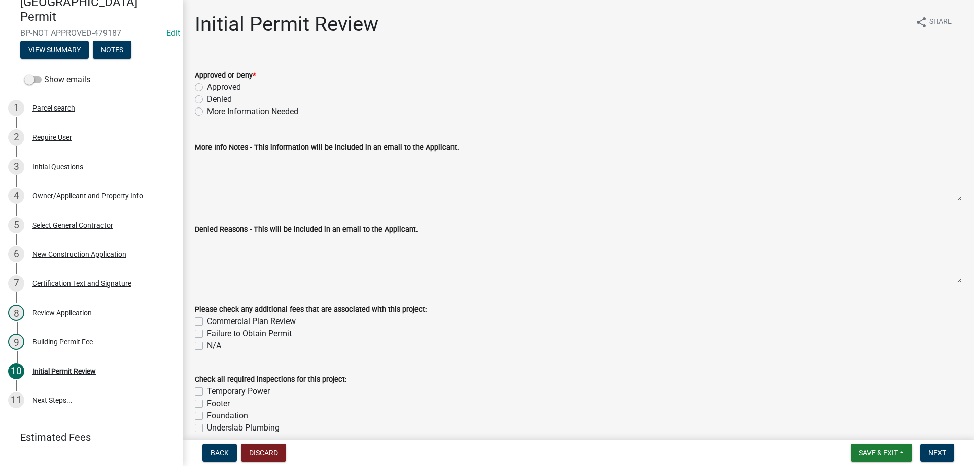
click at [207, 87] on label "Approved" at bounding box center [224, 87] width 34 height 12
click at [207, 87] on input "Approved" at bounding box center [210, 84] width 7 height 7
radio input "true"
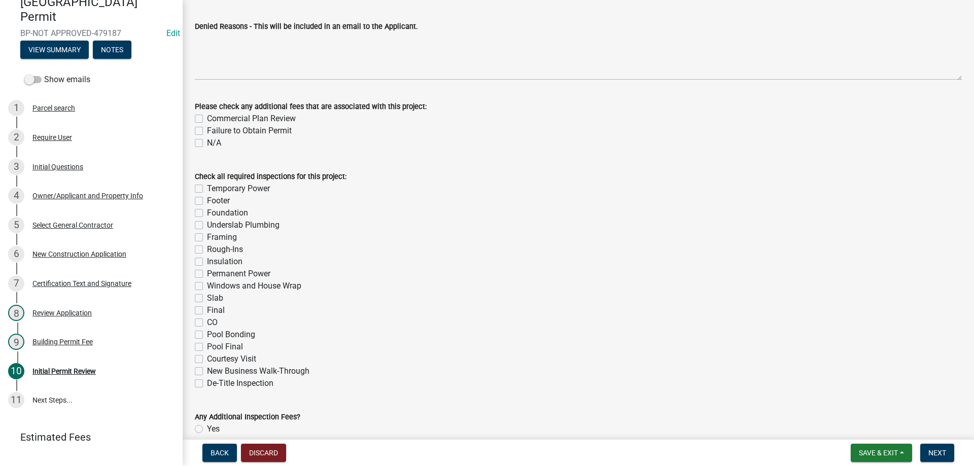
scroll to position [254, 0]
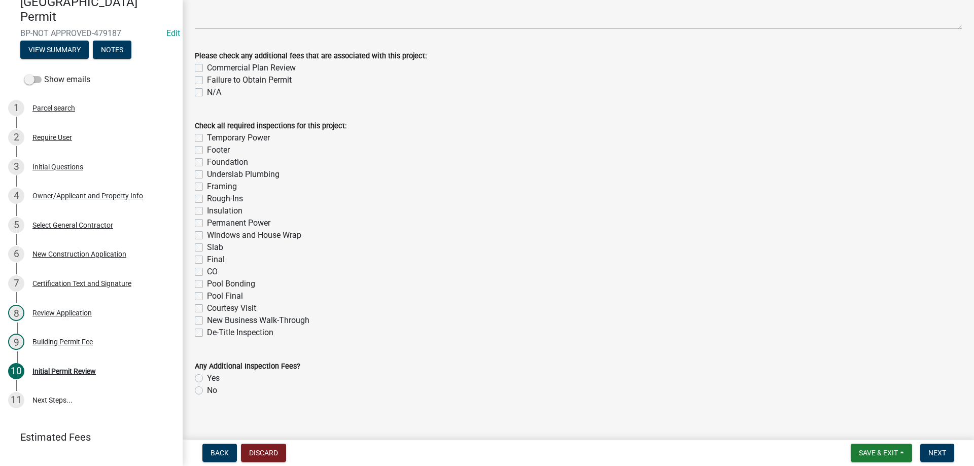
click at [207, 258] on label "Final" at bounding box center [216, 260] width 18 height 12
click at [207, 258] on input "Final" at bounding box center [210, 257] width 7 height 7
checkbox input "true"
checkbox input "false"
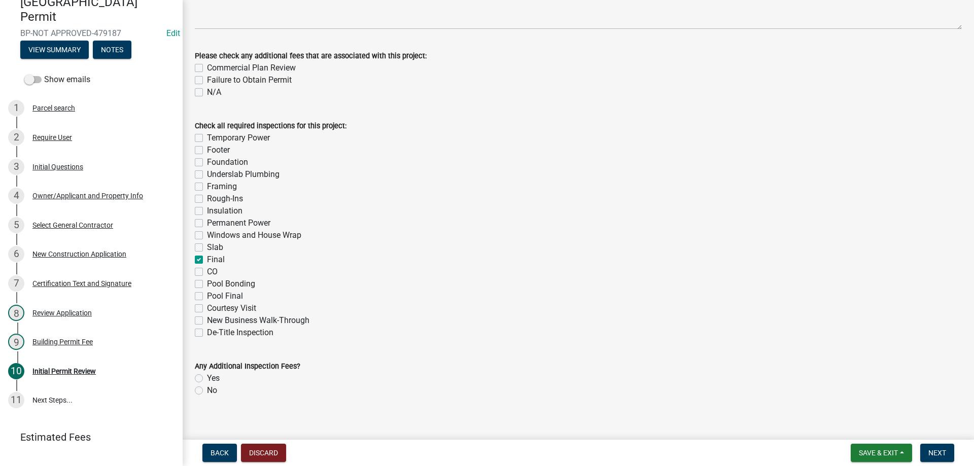
checkbox input "false"
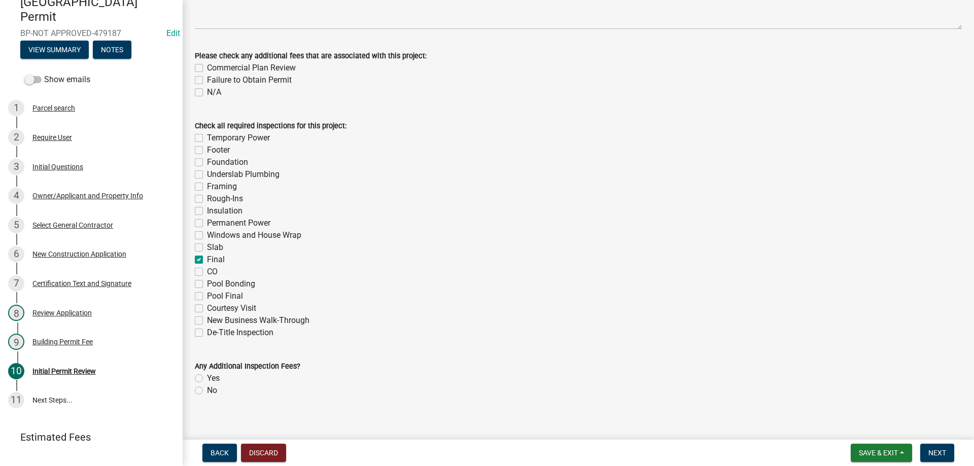
checkbox input "false"
checkbox input "true"
checkbox input "false"
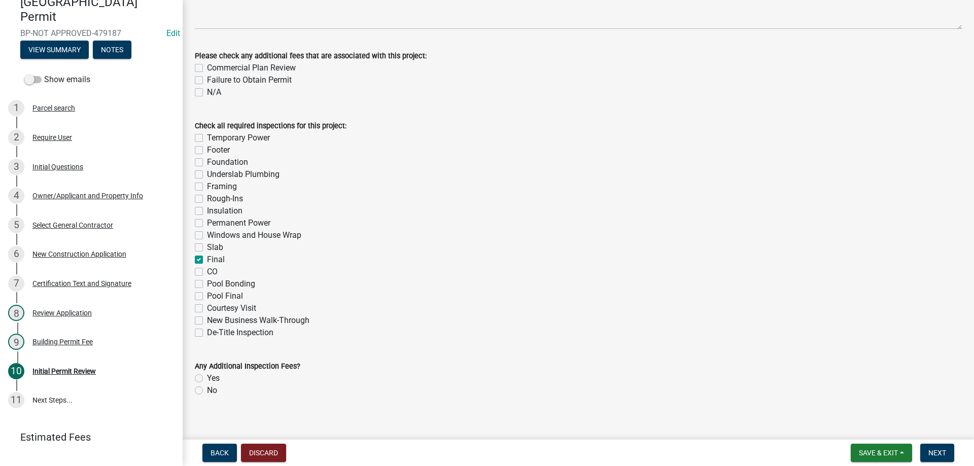
checkbox input "false"
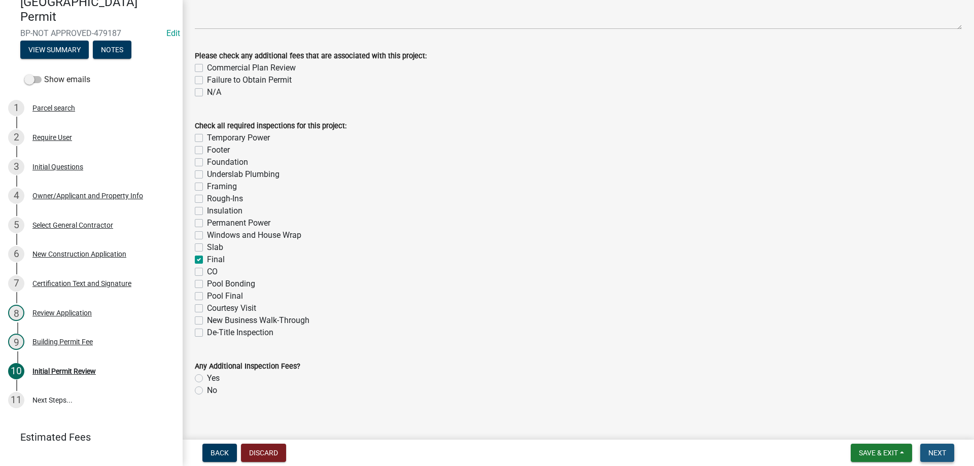
click at [929, 456] on span "Next" at bounding box center [937, 453] width 18 height 8
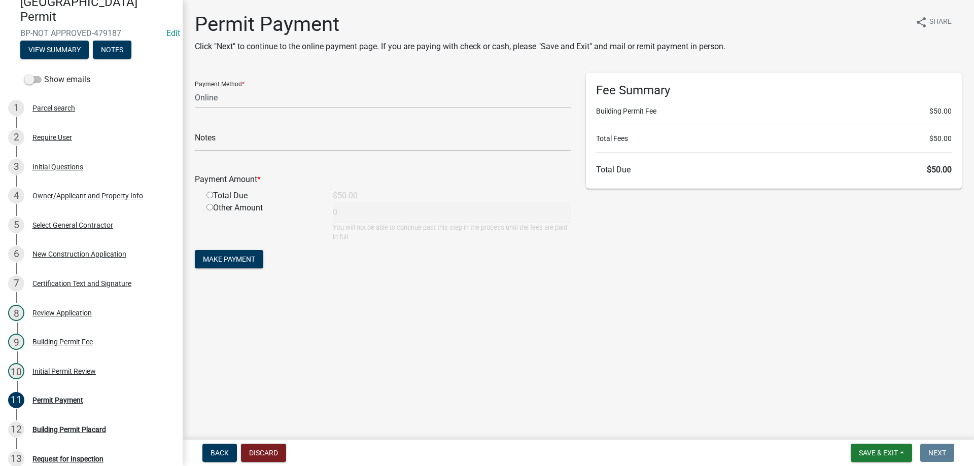
click at [261, 87] on div "Payment Method * Credit Card POS Check Cash Online" at bounding box center [383, 90] width 376 height 35
click at [258, 100] on select "Credit Card POS Check Cash Online" at bounding box center [383, 97] width 376 height 21
select select "0: 2"
click at [195, 87] on select "Credit Card POS Check Cash Online" at bounding box center [383, 97] width 376 height 21
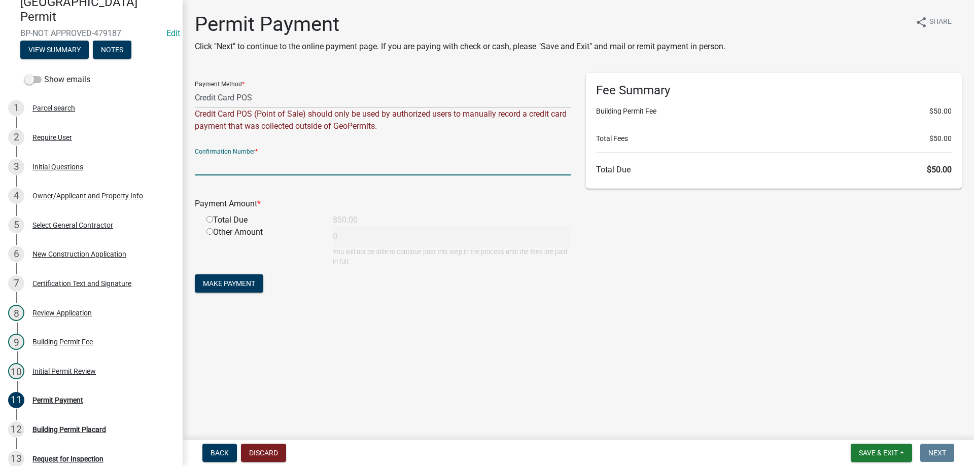
click at [220, 175] on input "text" at bounding box center [383, 165] width 376 height 21
type input "Square"
click at [207, 219] on input "radio" at bounding box center [209, 219] width 7 height 7
radio input "true"
type input "50"
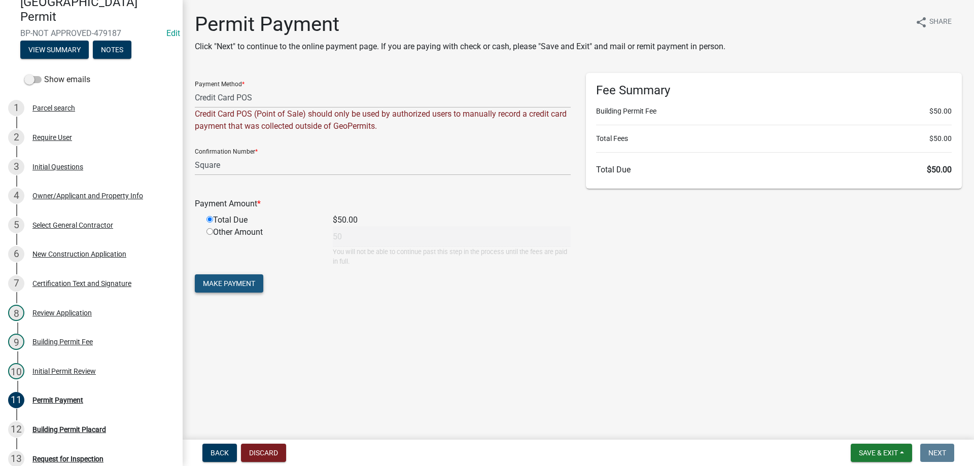
click at [220, 287] on span "Make Payment" at bounding box center [229, 283] width 52 height 8
click at [122, 52] on button "Notes" at bounding box center [112, 50] width 39 height 18
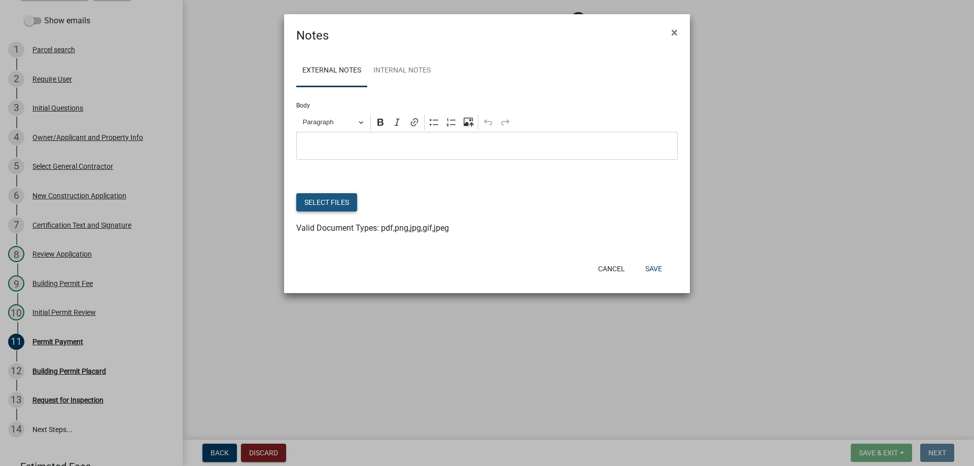
click at [333, 203] on button "Select files" at bounding box center [326, 202] width 61 height 18
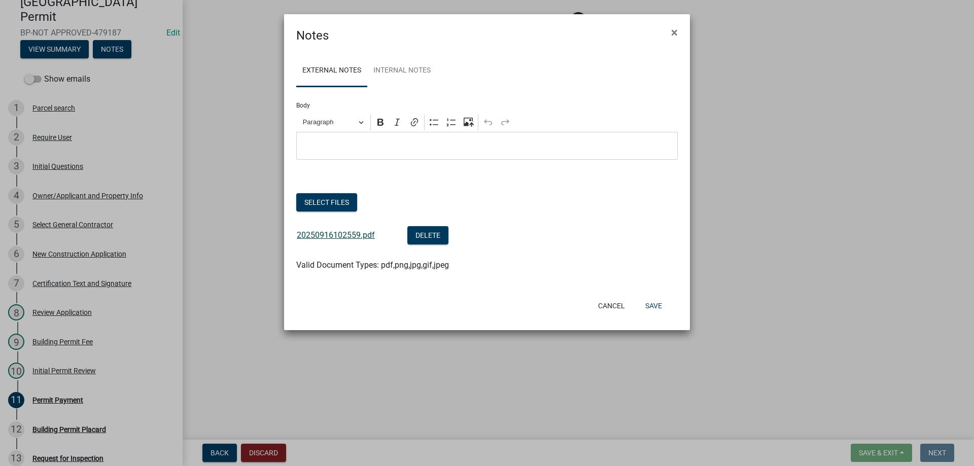
click at [349, 235] on link "20250916102559.pdf" at bounding box center [336, 235] width 78 height 10
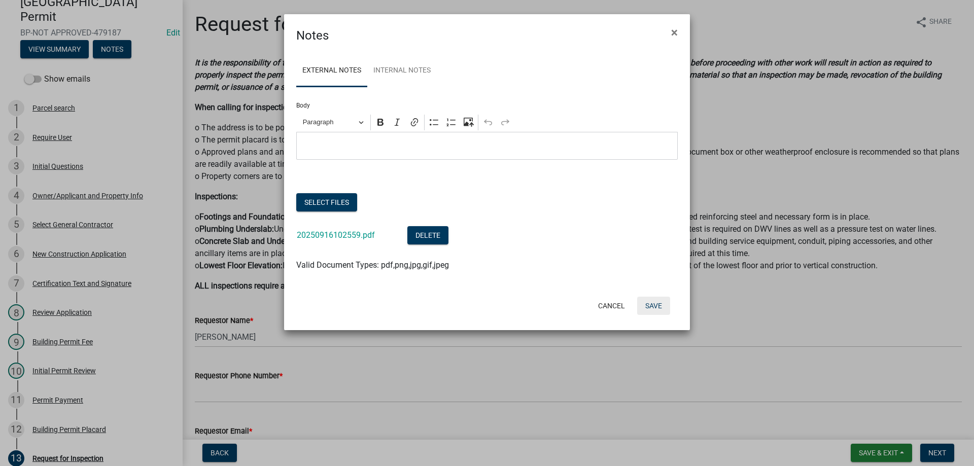
click at [656, 308] on button "Save" at bounding box center [653, 306] width 33 height 18
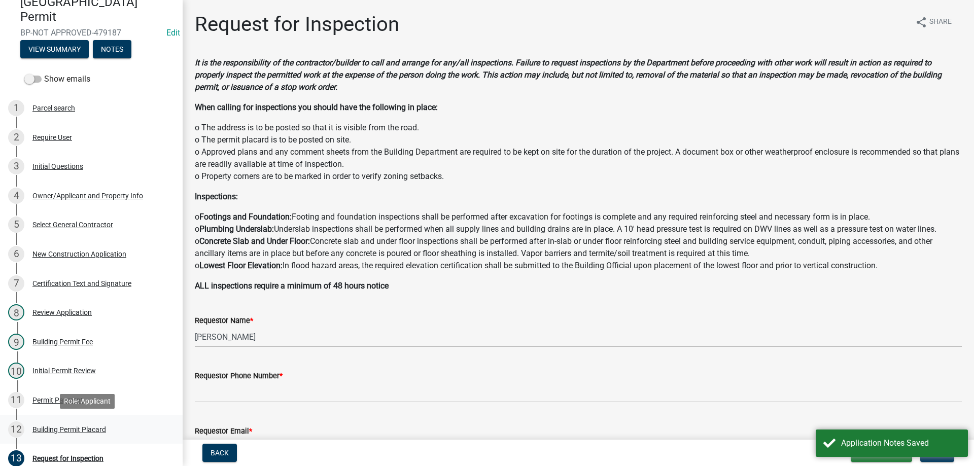
click at [93, 434] on div "12 Building Permit Placard" at bounding box center [87, 429] width 158 height 16
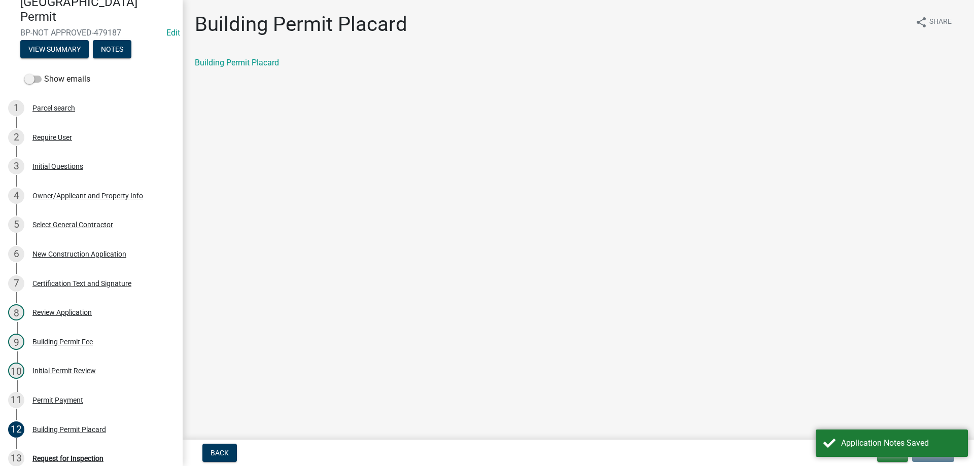
click at [231, 52] on div "Building Permit Placard share Share Building Permit Placard" at bounding box center [578, 49] width 782 height 74
click at [232, 60] on link "Building Permit Placard" at bounding box center [237, 63] width 84 height 10
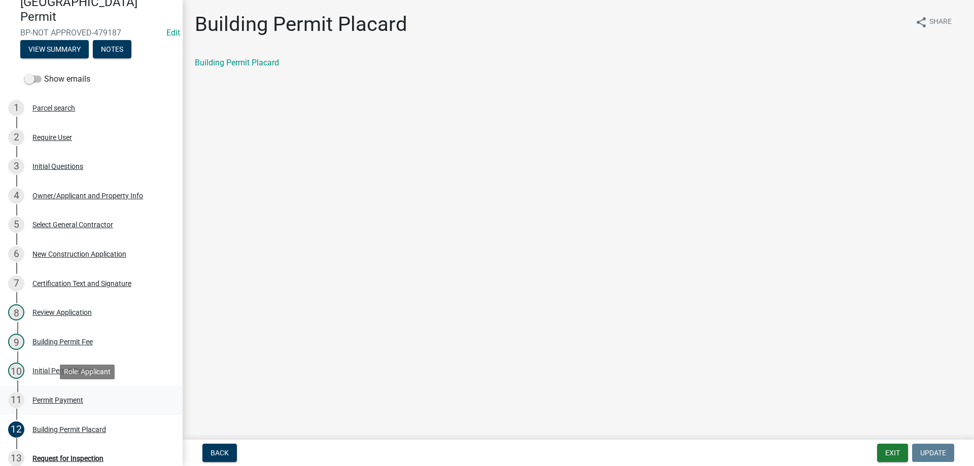
click at [44, 399] on div "Permit Payment" at bounding box center [57, 400] width 51 height 7
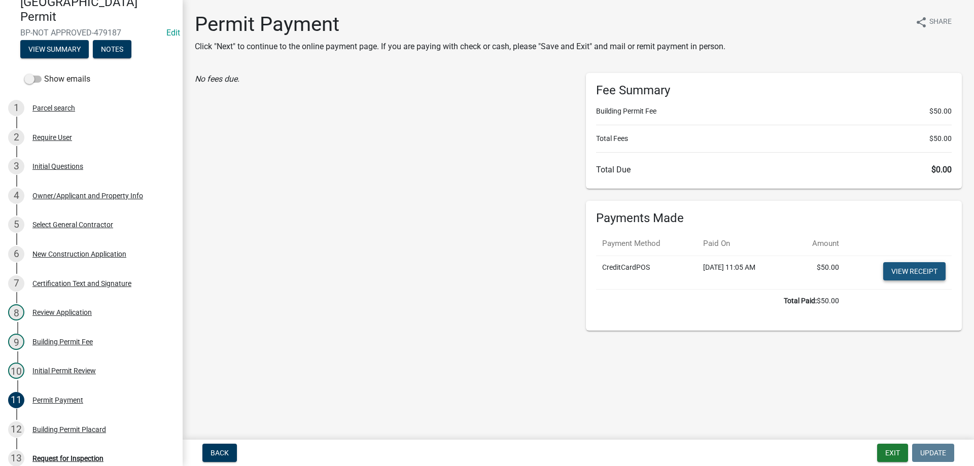
click at [921, 264] on link "View receipt" at bounding box center [914, 271] width 62 height 18
drag, startPoint x: 892, startPoint y: 452, endPoint x: 864, endPoint y: 405, distance: 55.1
click at [891, 452] on button "Exit" at bounding box center [892, 453] width 31 height 18
